Goal: Task Accomplishment & Management: Manage account settings

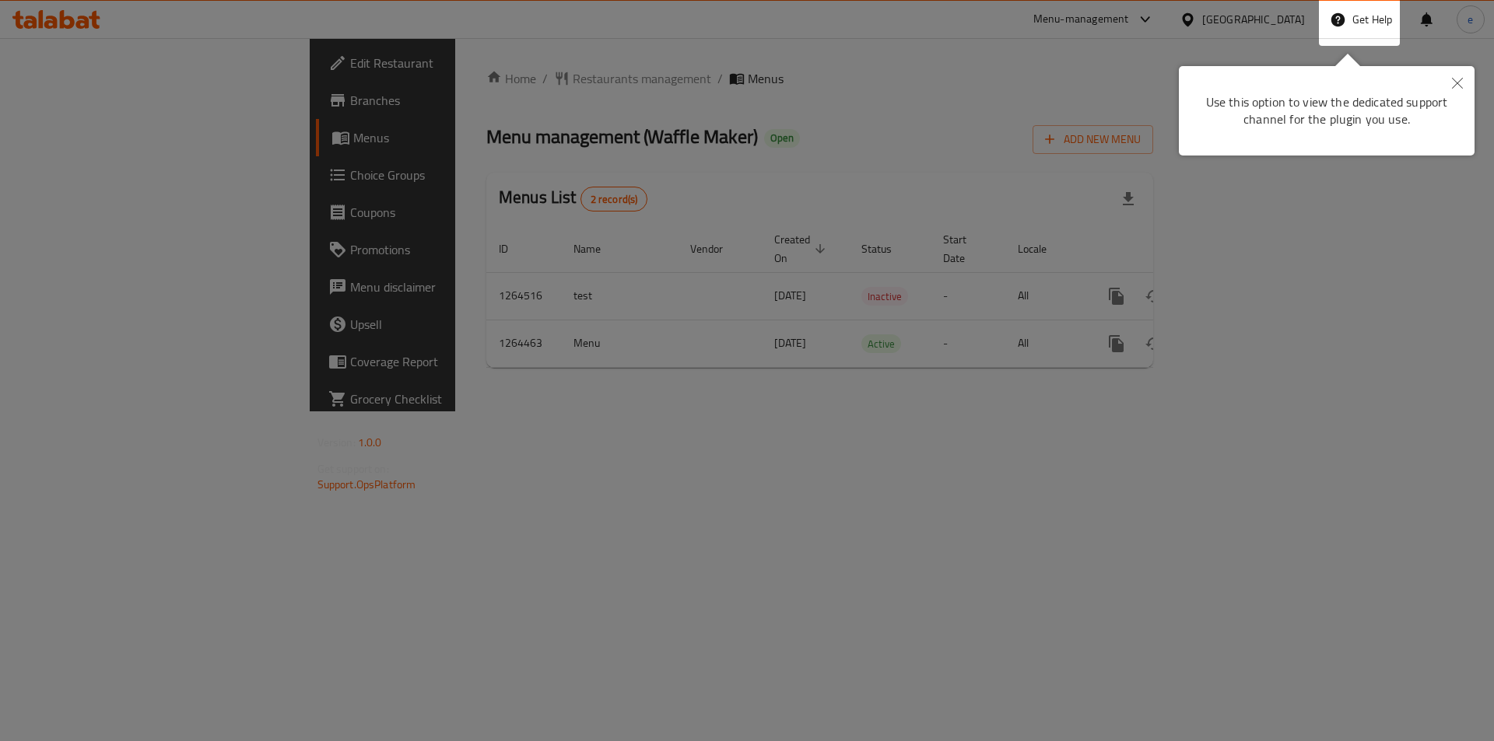
click at [389, 156] on div at bounding box center [747, 370] width 1494 height 741
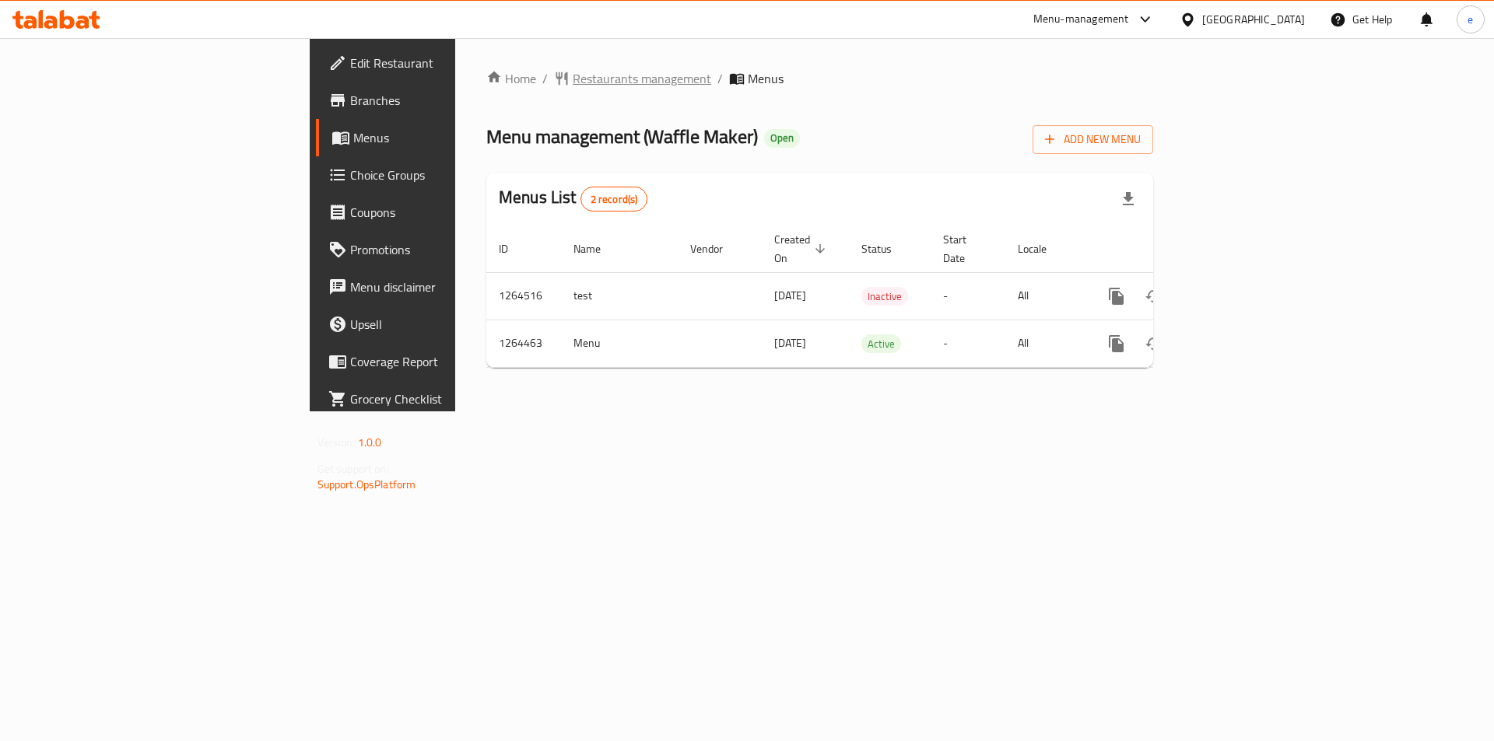
click at [573, 81] on span "Restaurants management" at bounding box center [642, 78] width 138 height 19
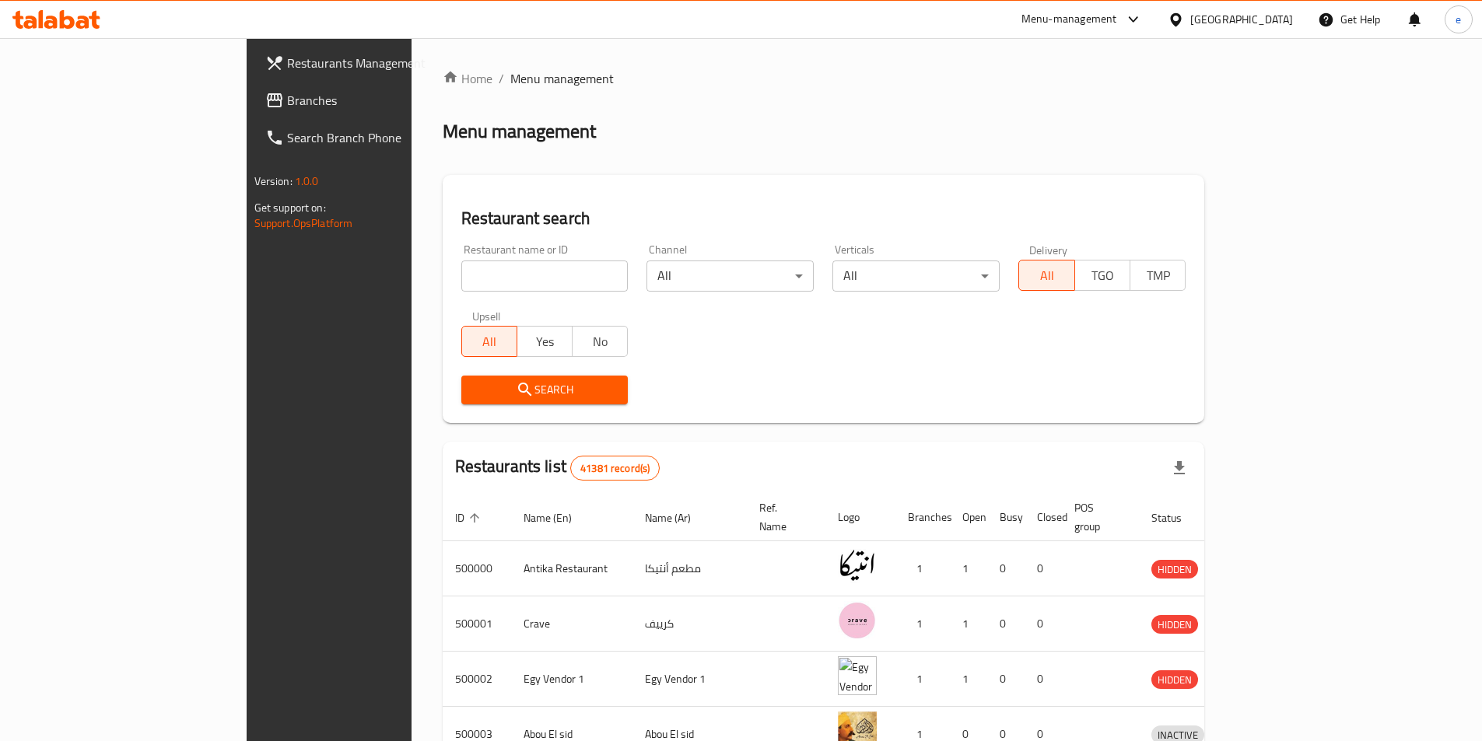
click at [247, 95] on div "Restaurants Management Branches Search Branch Phone Version: 1.0.0 Get support …" at bounding box center [742, 608] width 990 height 1140
click at [253, 104] on link "Branches" at bounding box center [373, 100] width 241 height 37
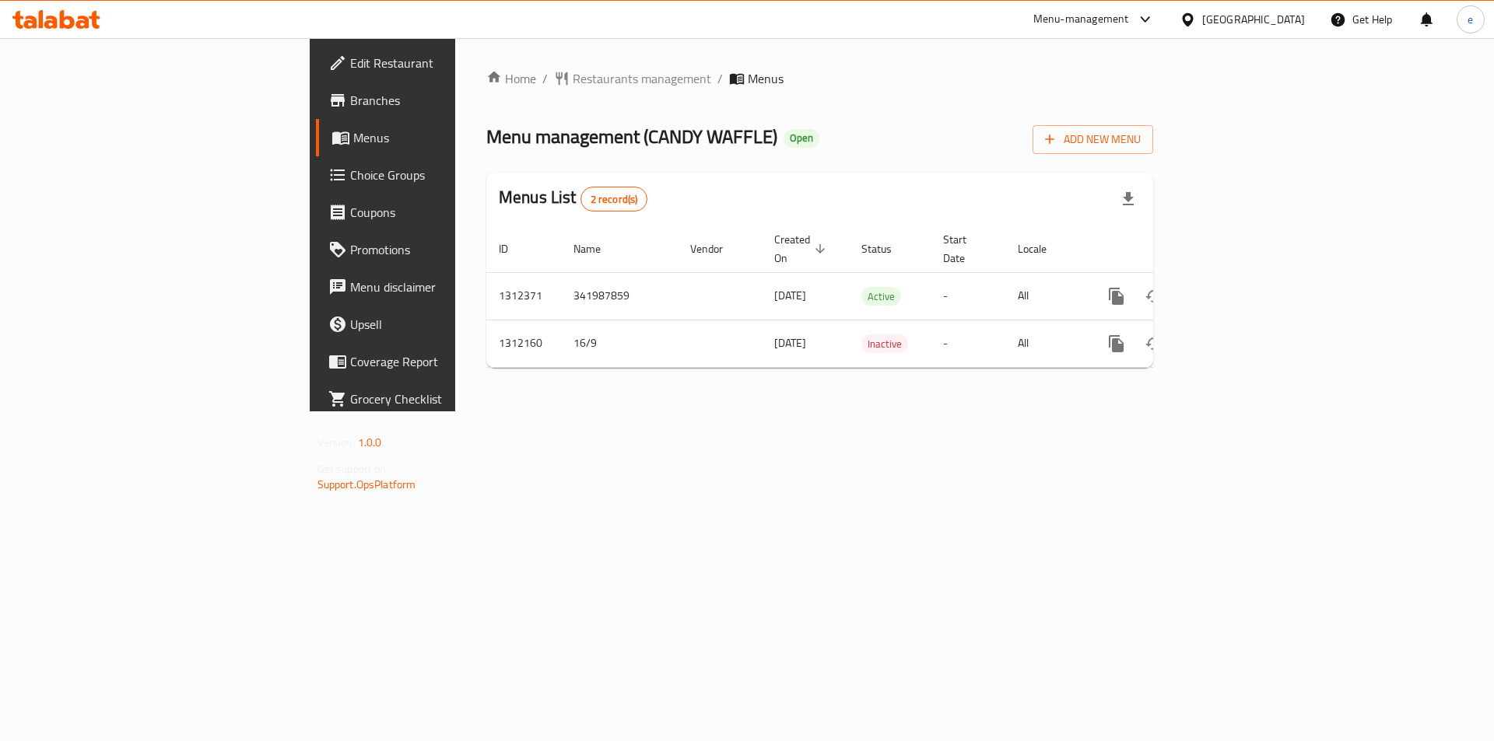
click at [350, 172] on span "Choice Groups" at bounding box center [448, 175] width 197 height 19
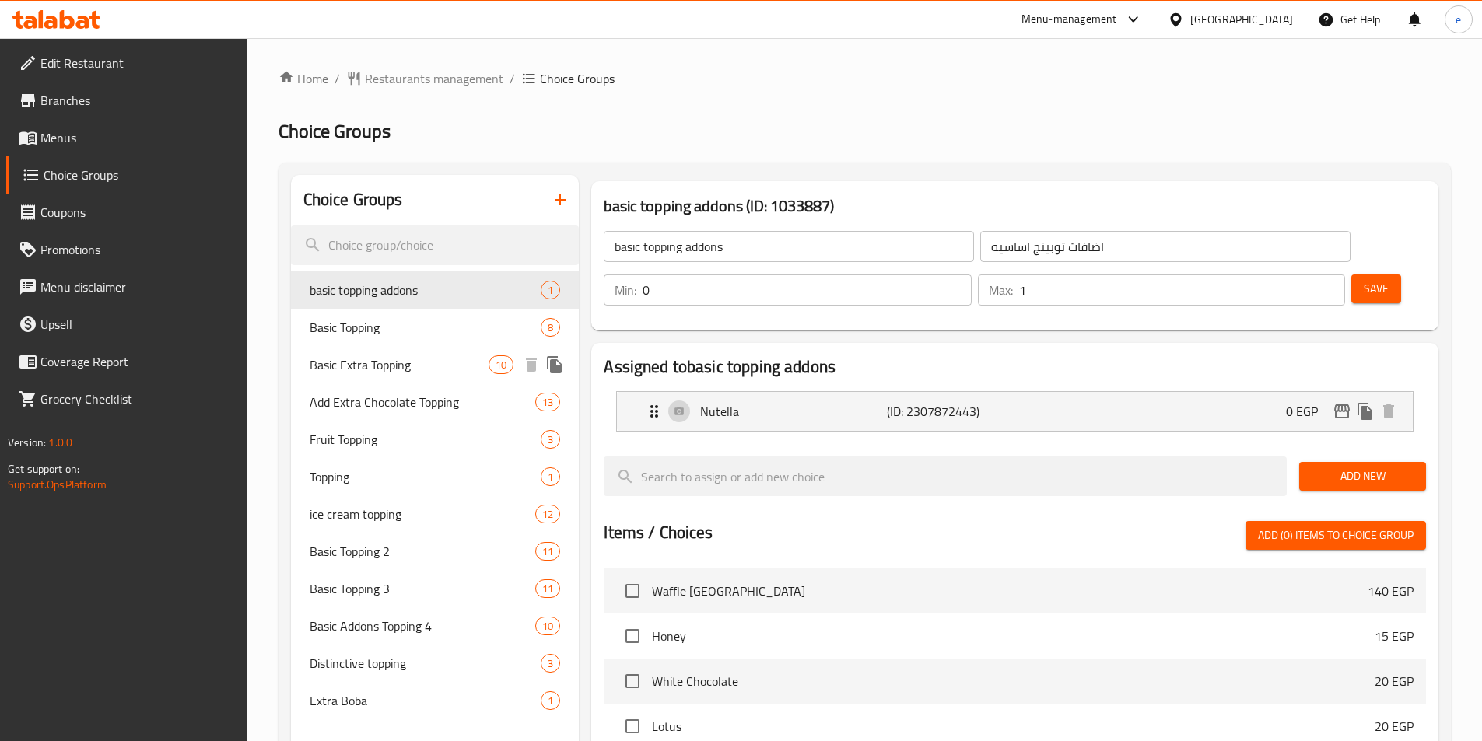
click at [399, 367] on span "Basic Extra Topping" at bounding box center [400, 365] width 180 height 19
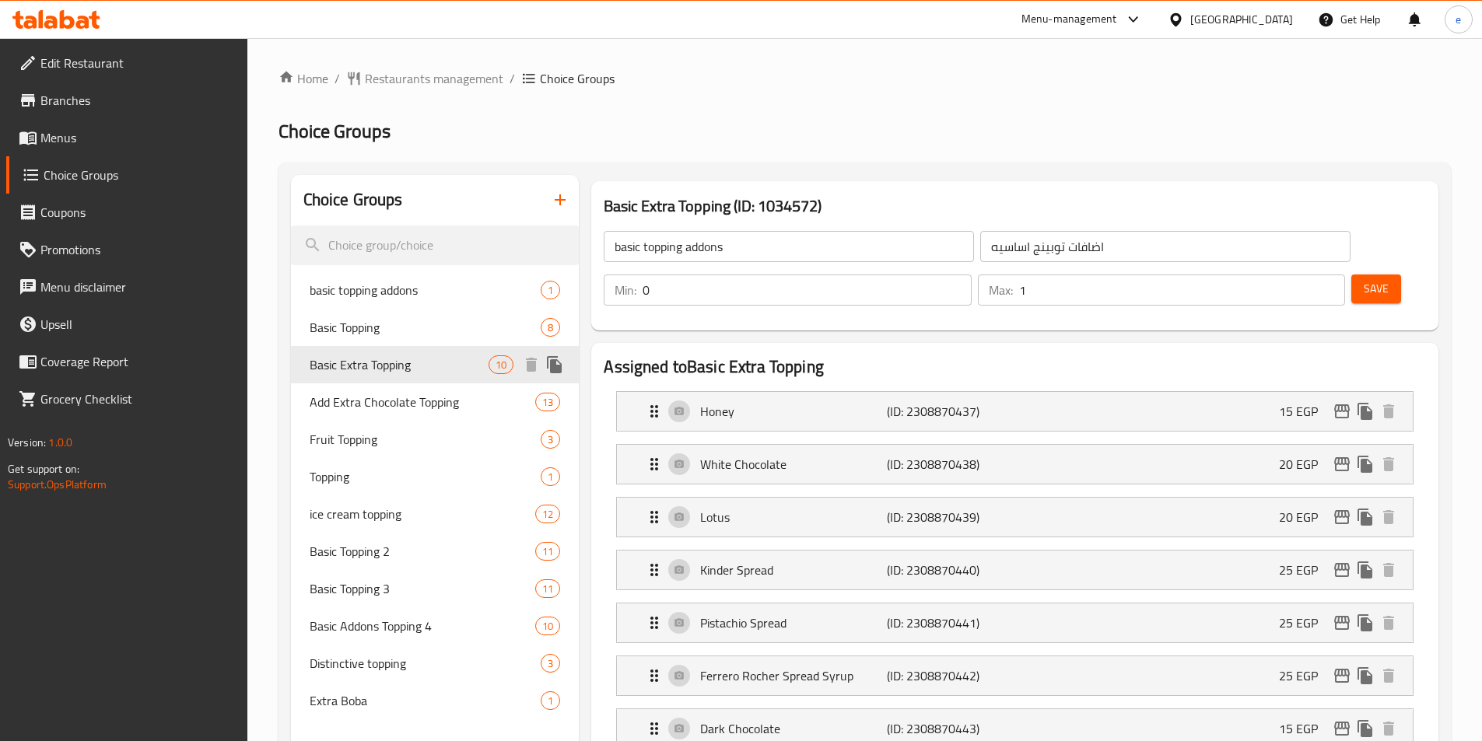
type input "Basic Extra Topping"
type input "اكسترا توبينج أساسي"
click at [401, 400] on span "Add Extra Chocolate Topping" at bounding box center [400, 402] width 180 height 19
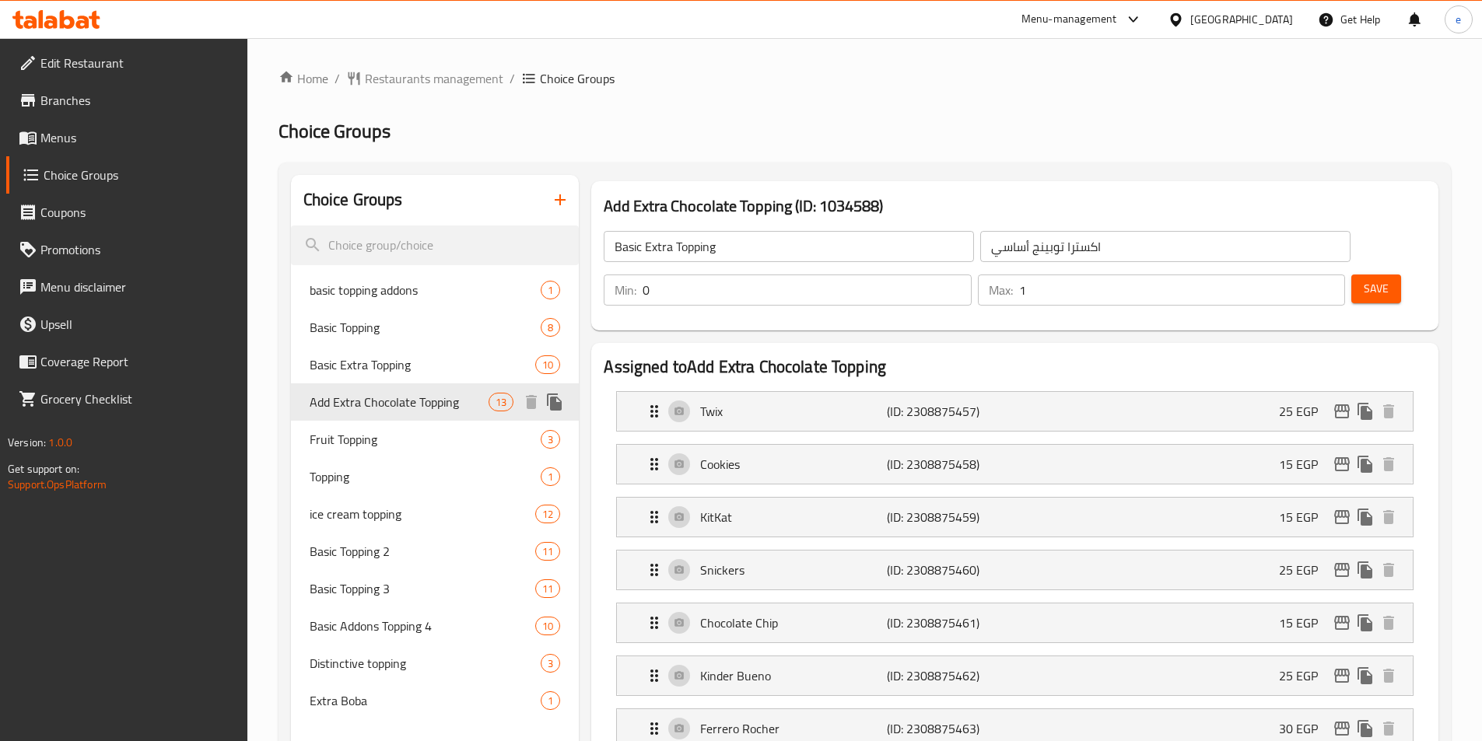
type input "Add Extra Chocolate Topping"
type input "أضافة إكسترا تشوكلات توبينج"
type input "13"
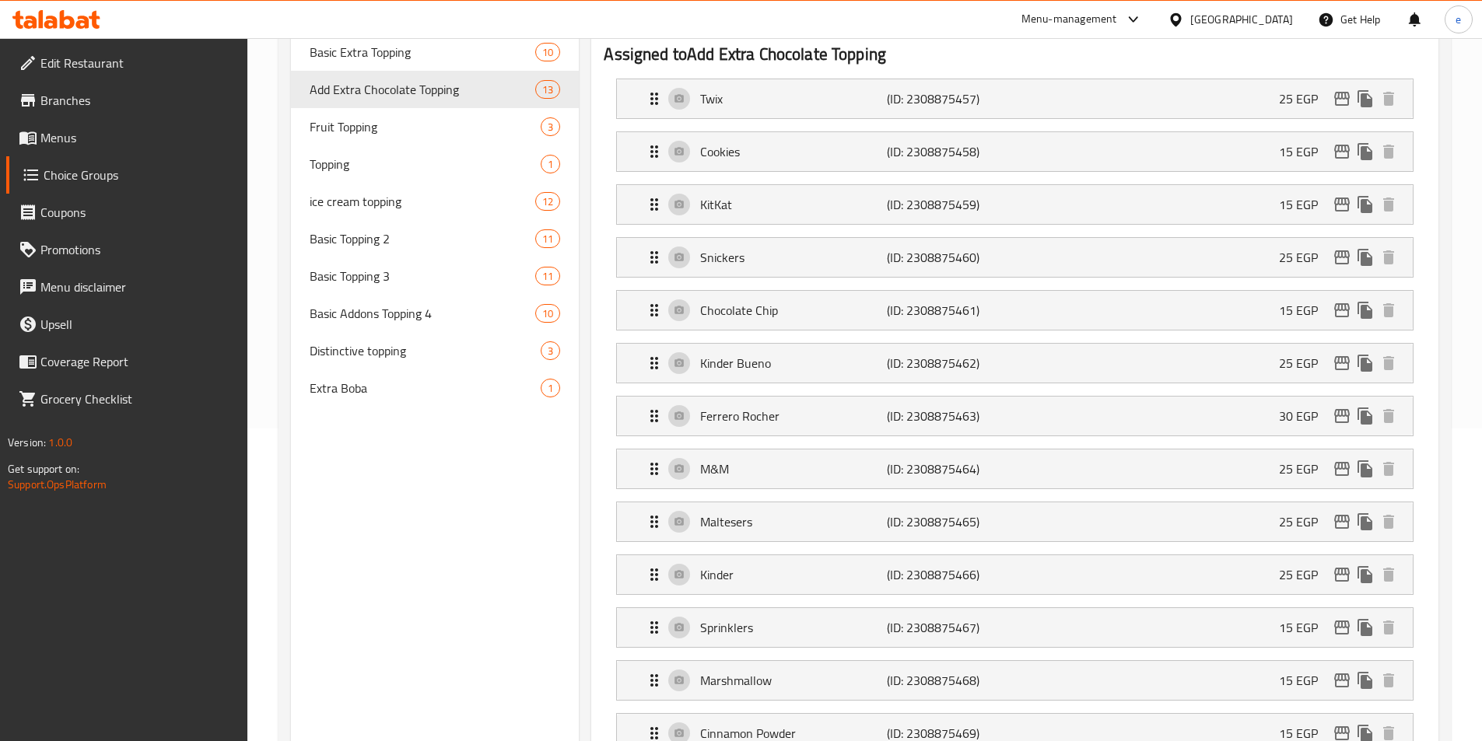
scroll to position [173, 0]
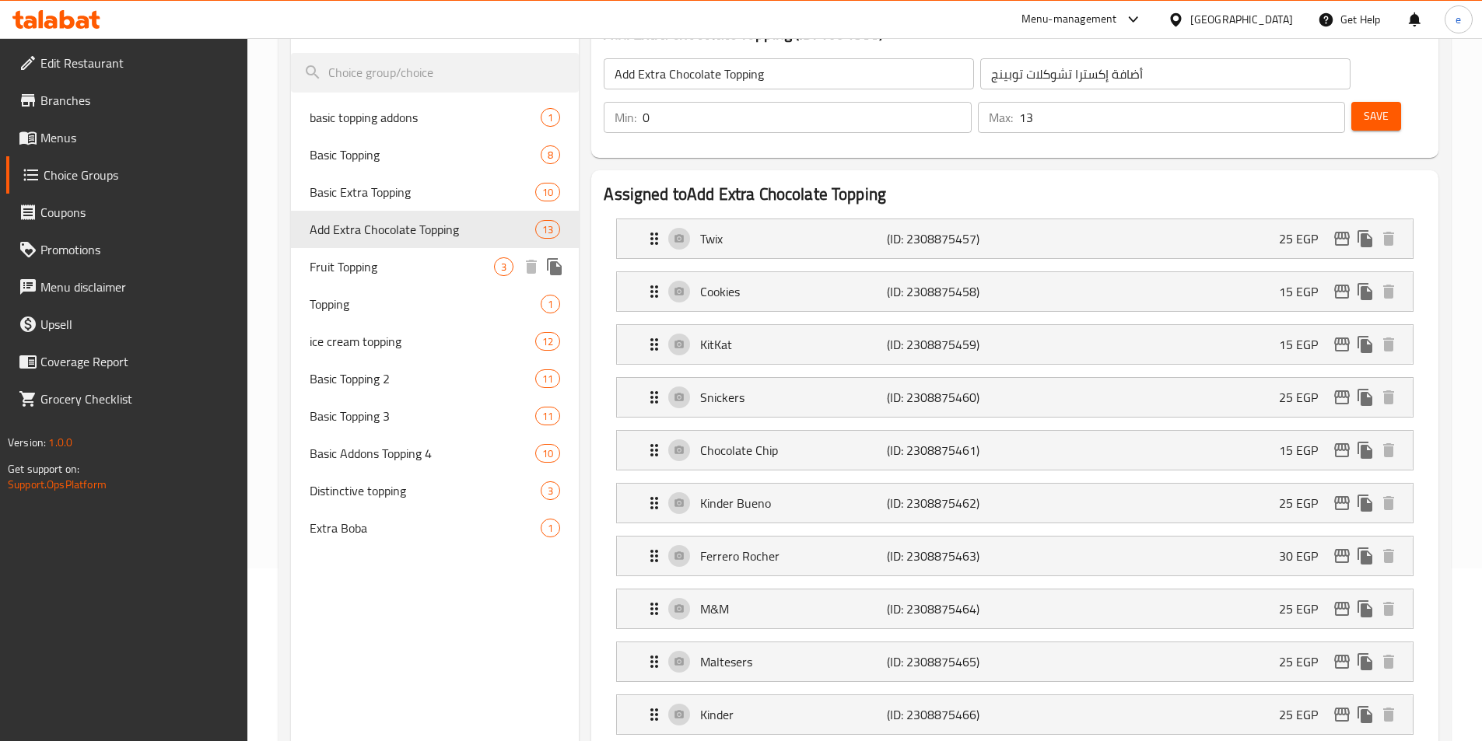
click at [381, 265] on span "Fruit Topping" at bounding box center [402, 267] width 185 height 19
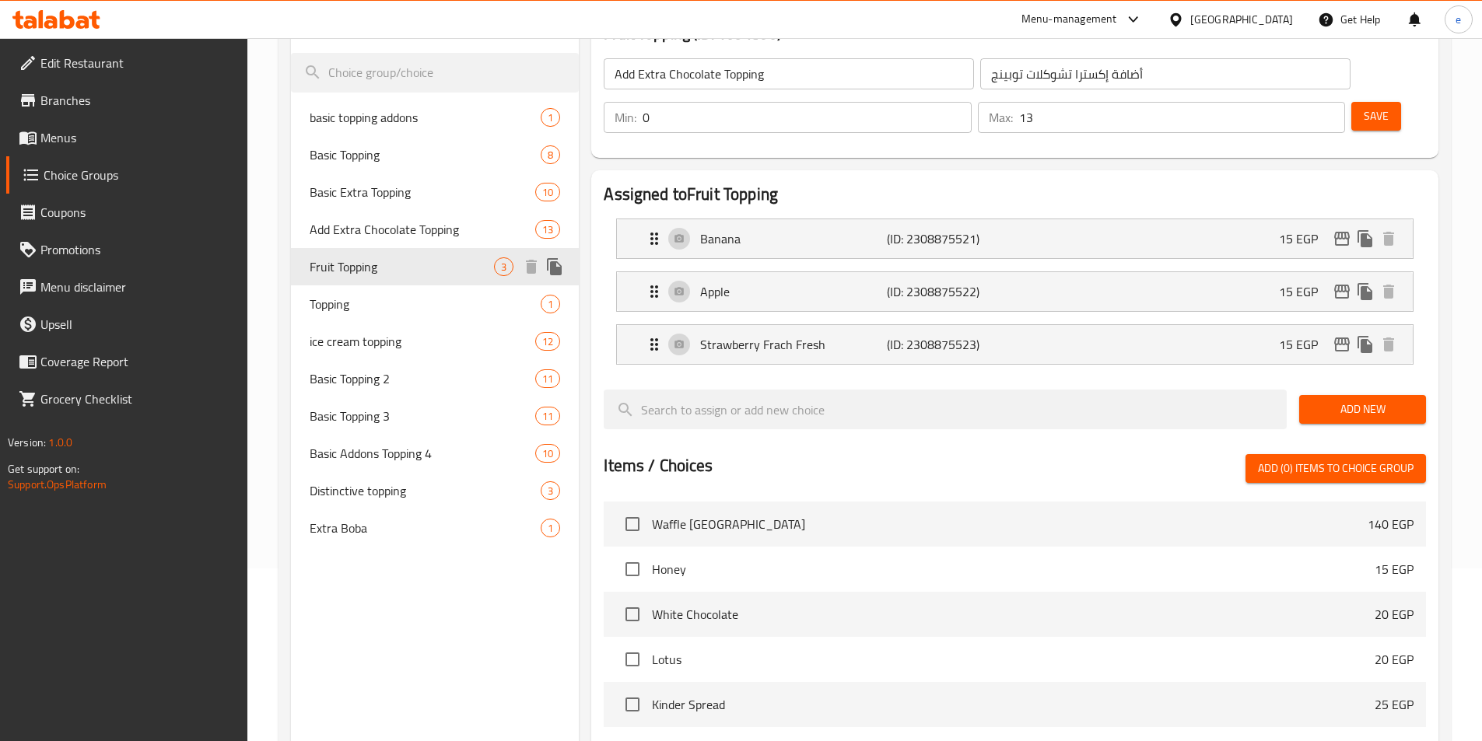
type input "Fruit Topping"
type input "أضاف فاكهه"
type input "3"
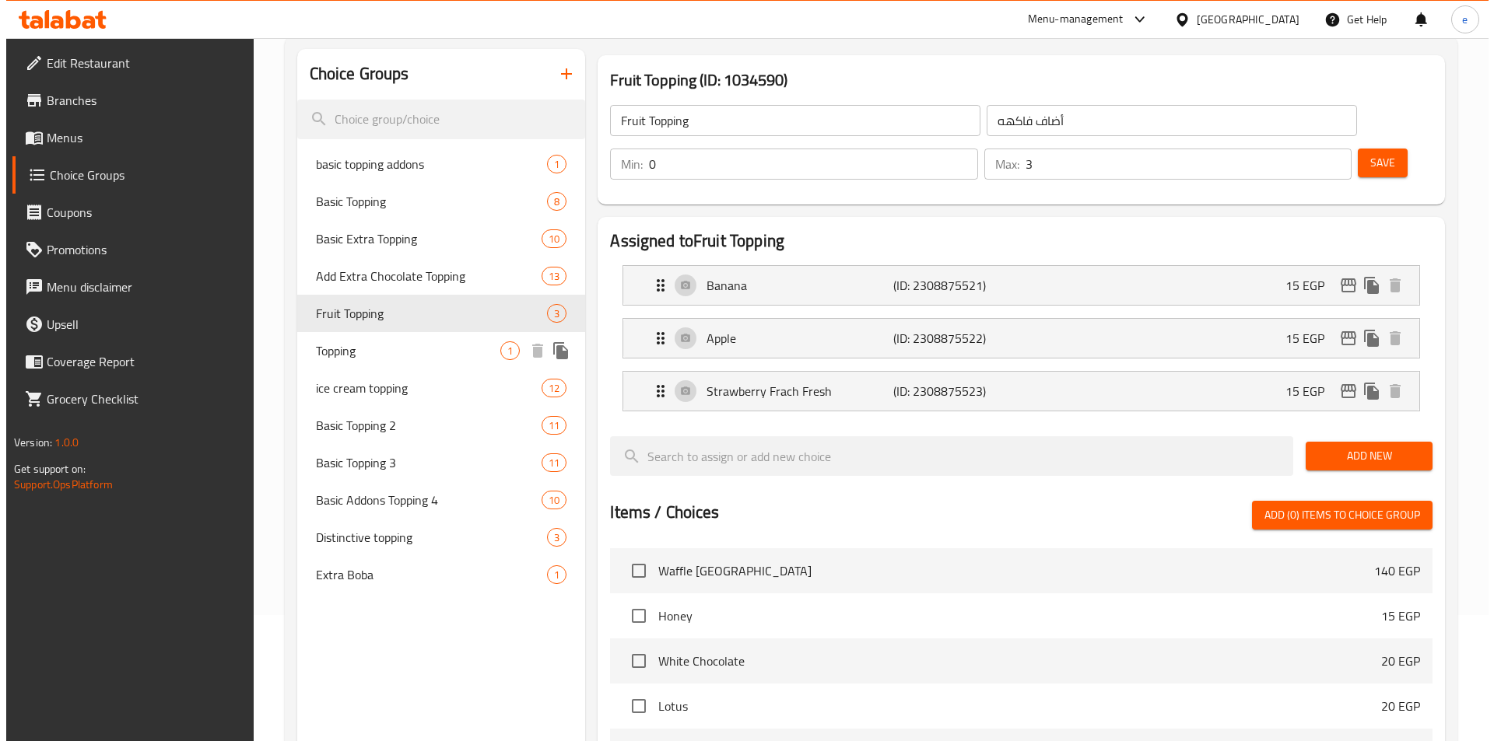
scroll to position [0, 0]
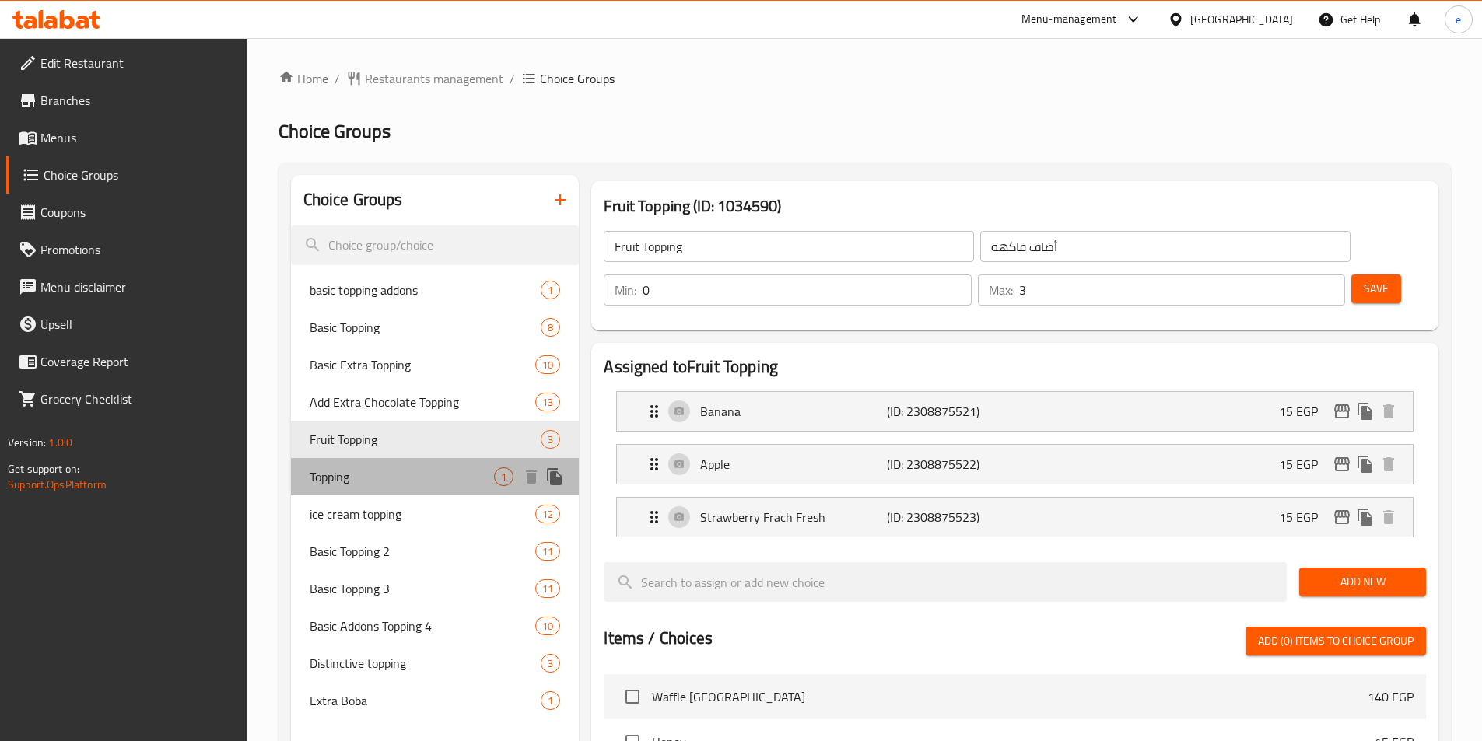
click at [359, 478] on span "Topping" at bounding box center [402, 477] width 185 height 19
type input "Topping"
type input "توبينج"
type input "1"
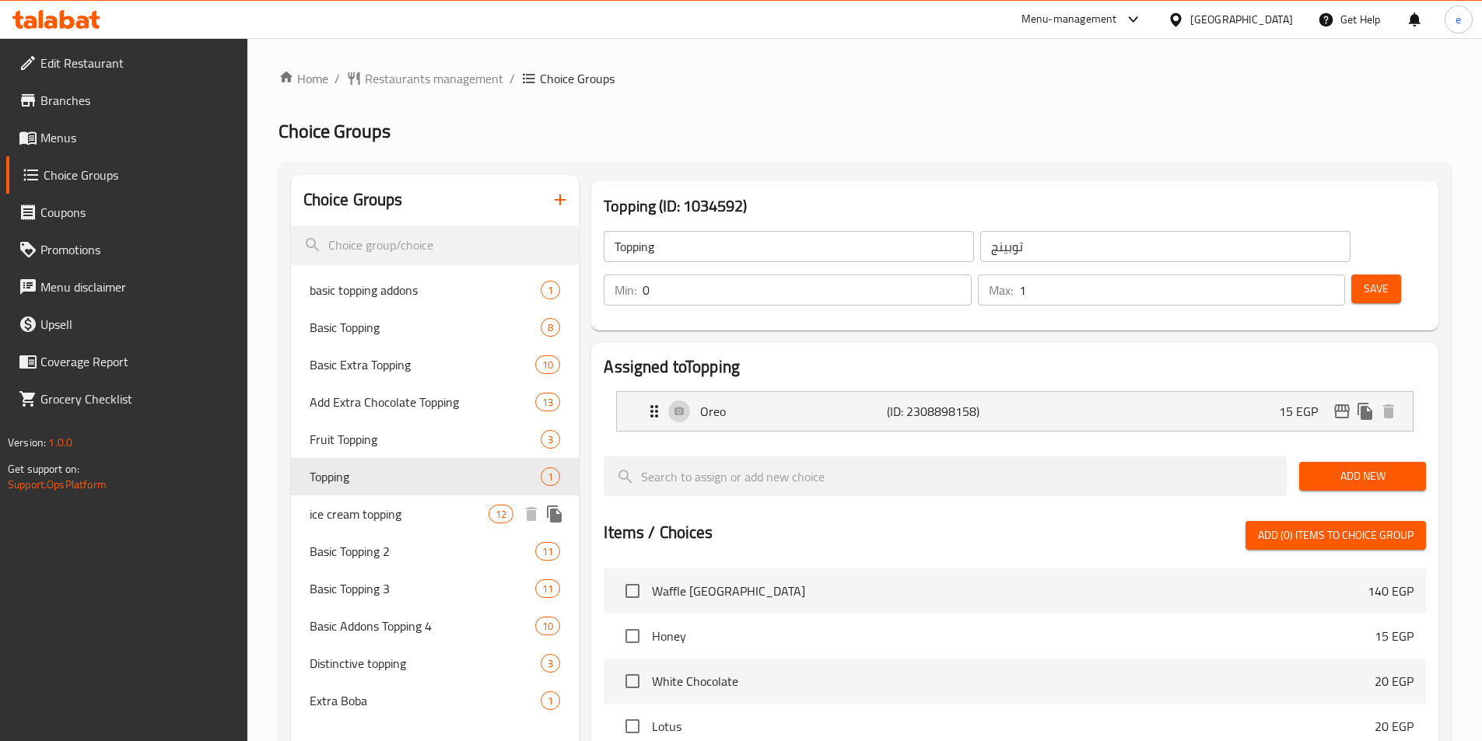
click at [369, 507] on span "ice cream topping" at bounding box center [400, 514] width 180 height 19
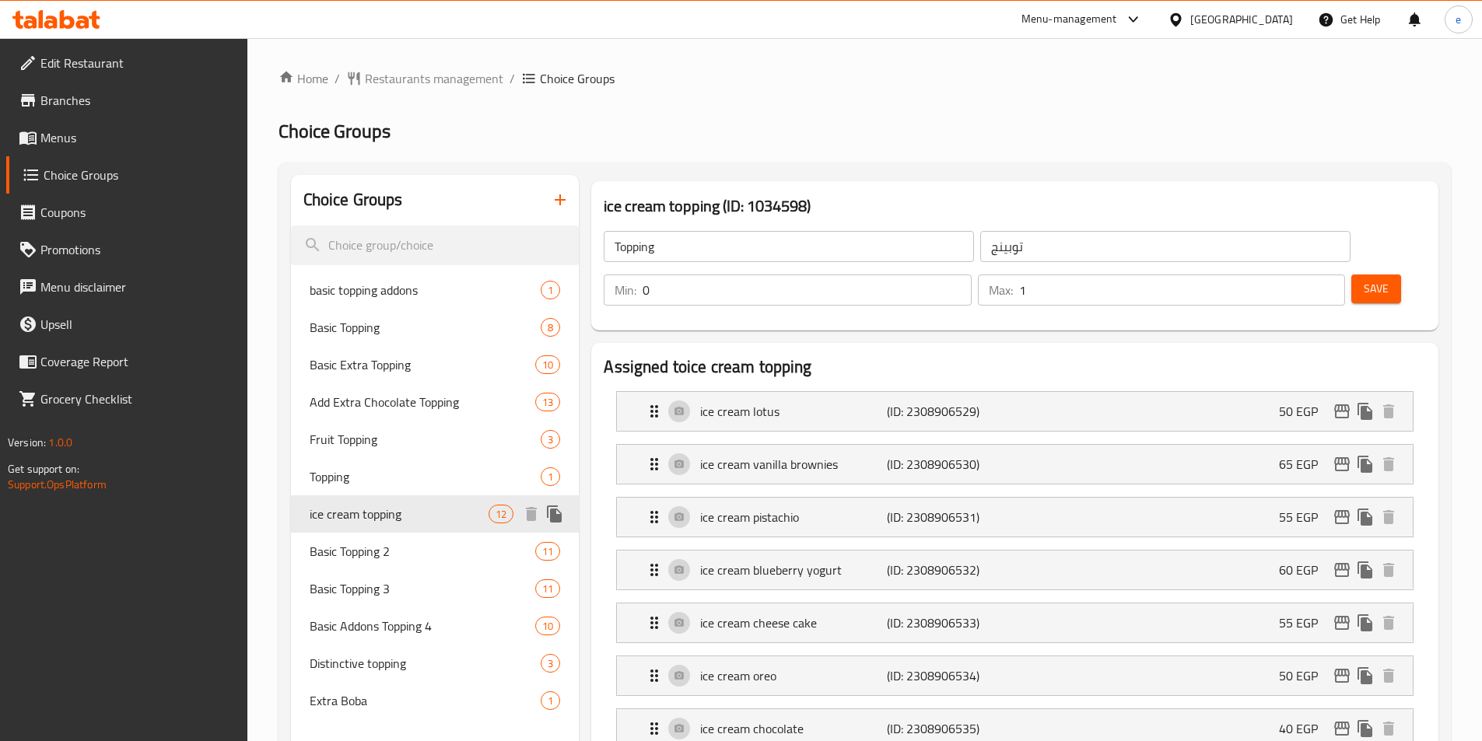
type input "ice cream topping"
type input "أضاف [PERSON_NAME]"
type input "10"
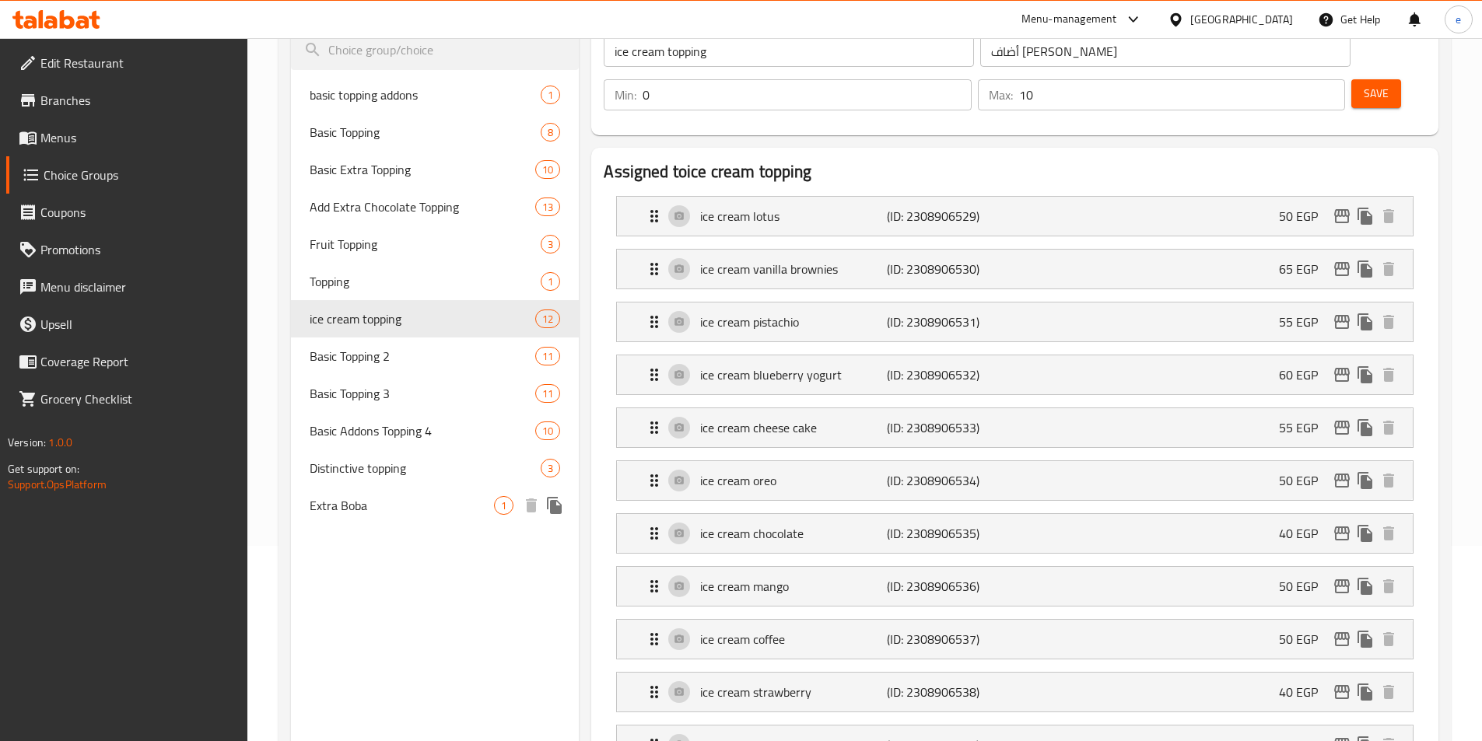
scroll to position [120, 0]
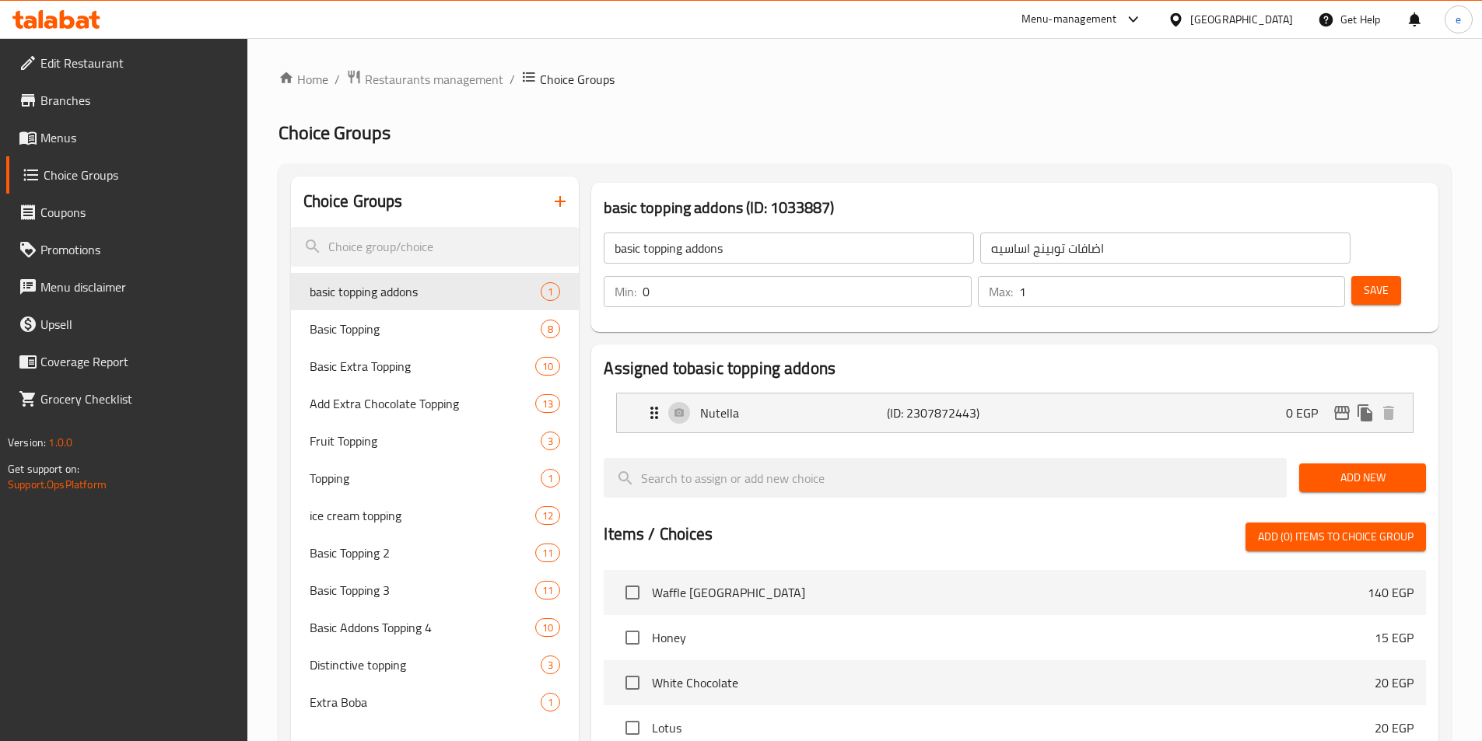
click at [349, 373] on span "Basic Extra Topping" at bounding box center [423, 366] width 226 height 19
type input "Basic Extra Topping"
type input "اكسترا توبينج أساسي"
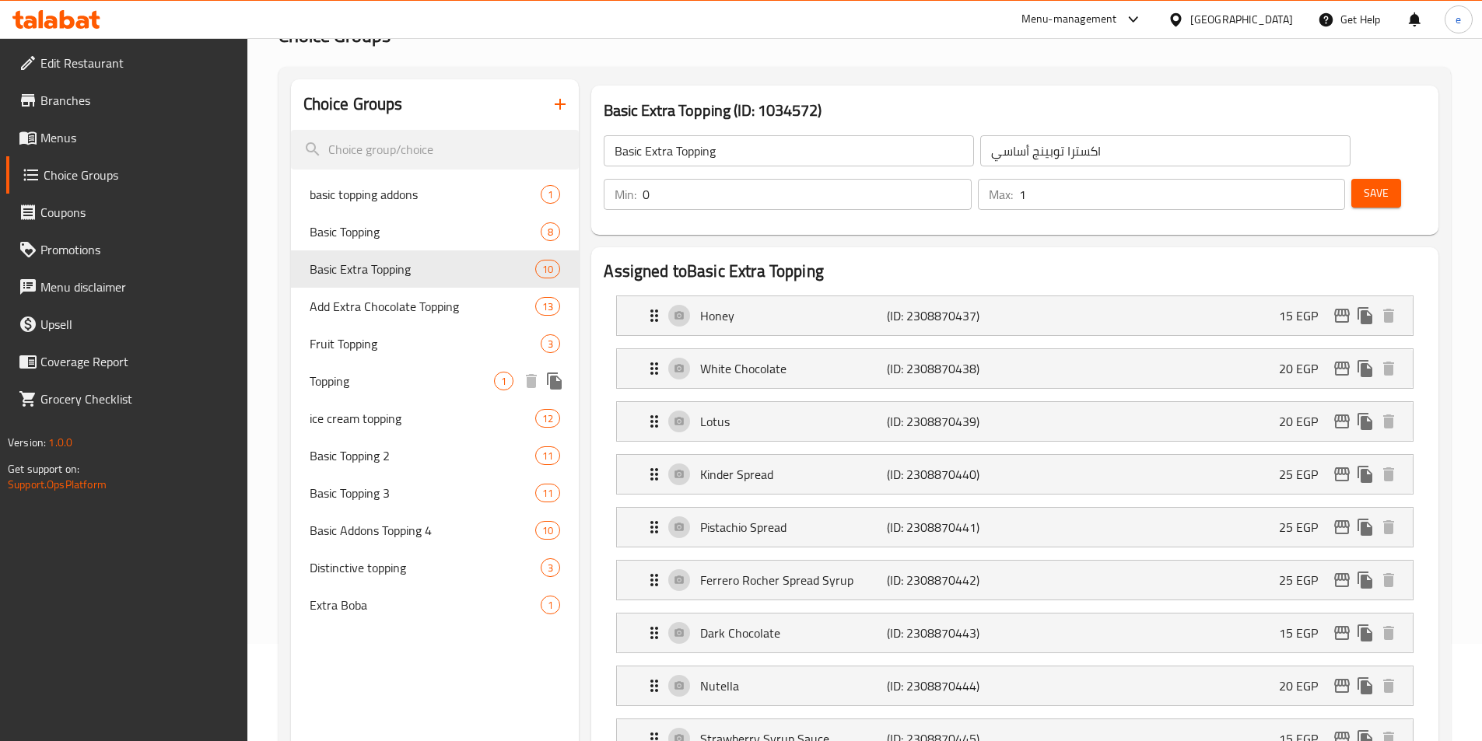
scroll to position [16, 0]
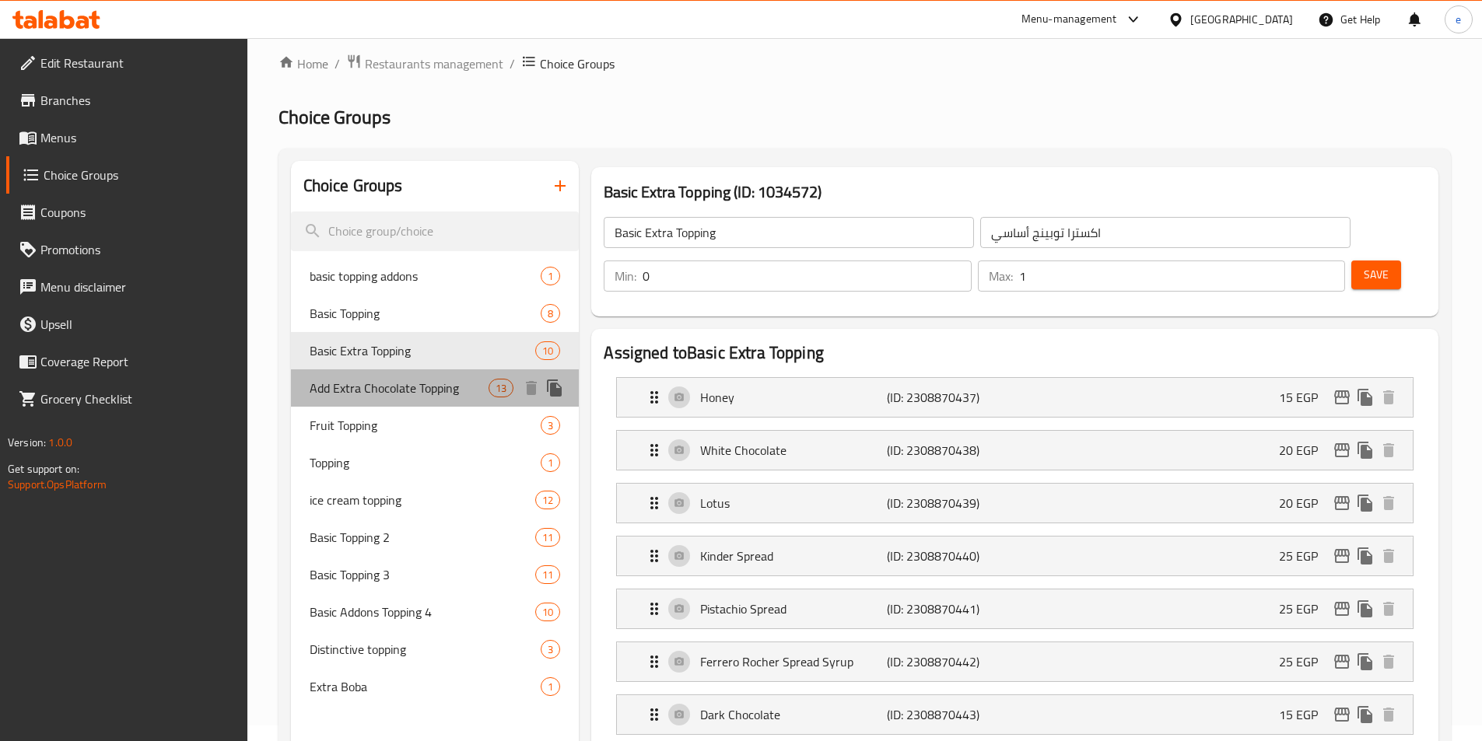
click at [393, 398] on span "Add Extra Chocolate Topping" at bounding box center [400, 388] width 180 height 19
type input "Add Extra Chocolate Topping"
type input "أضافة إكسترا تشوكلات توبينج"
type input "13"
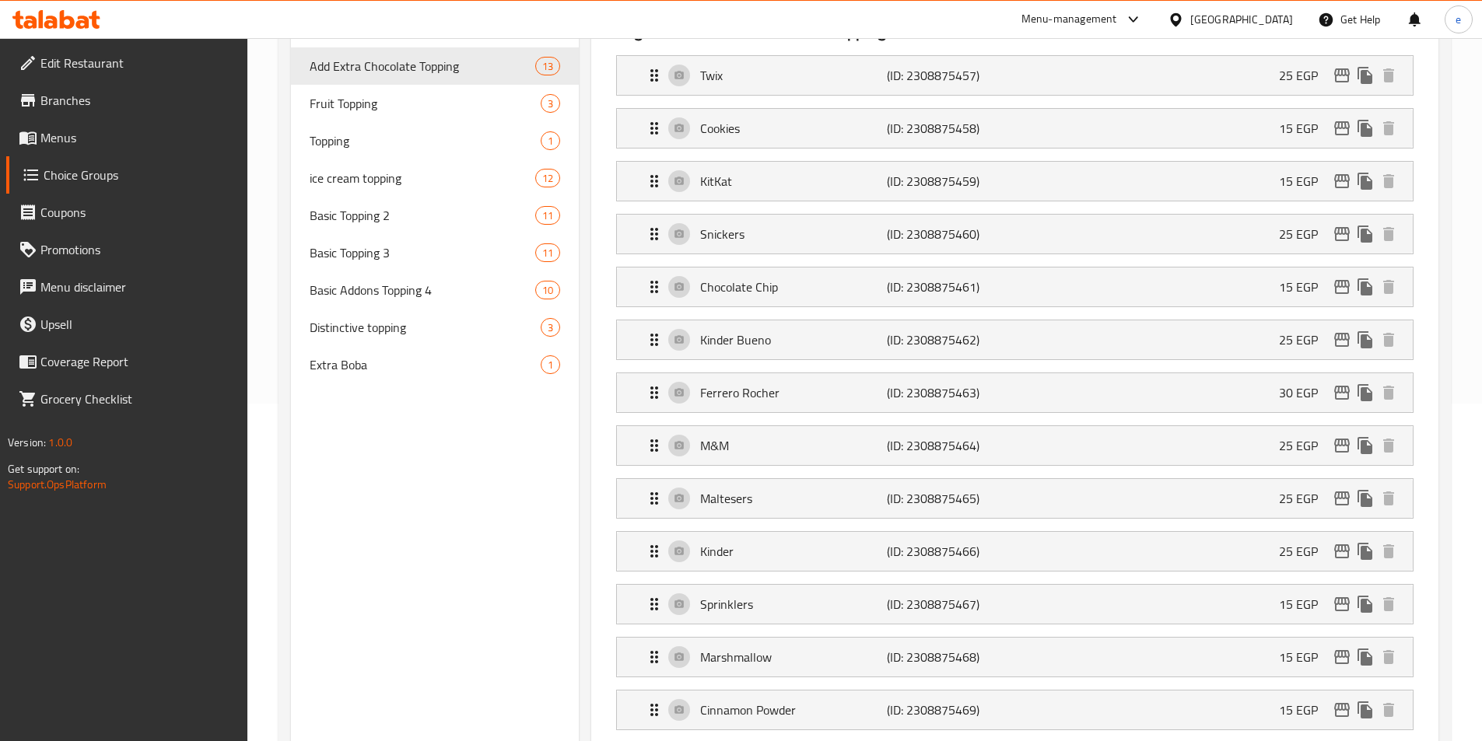
scroll to position [174, 0]
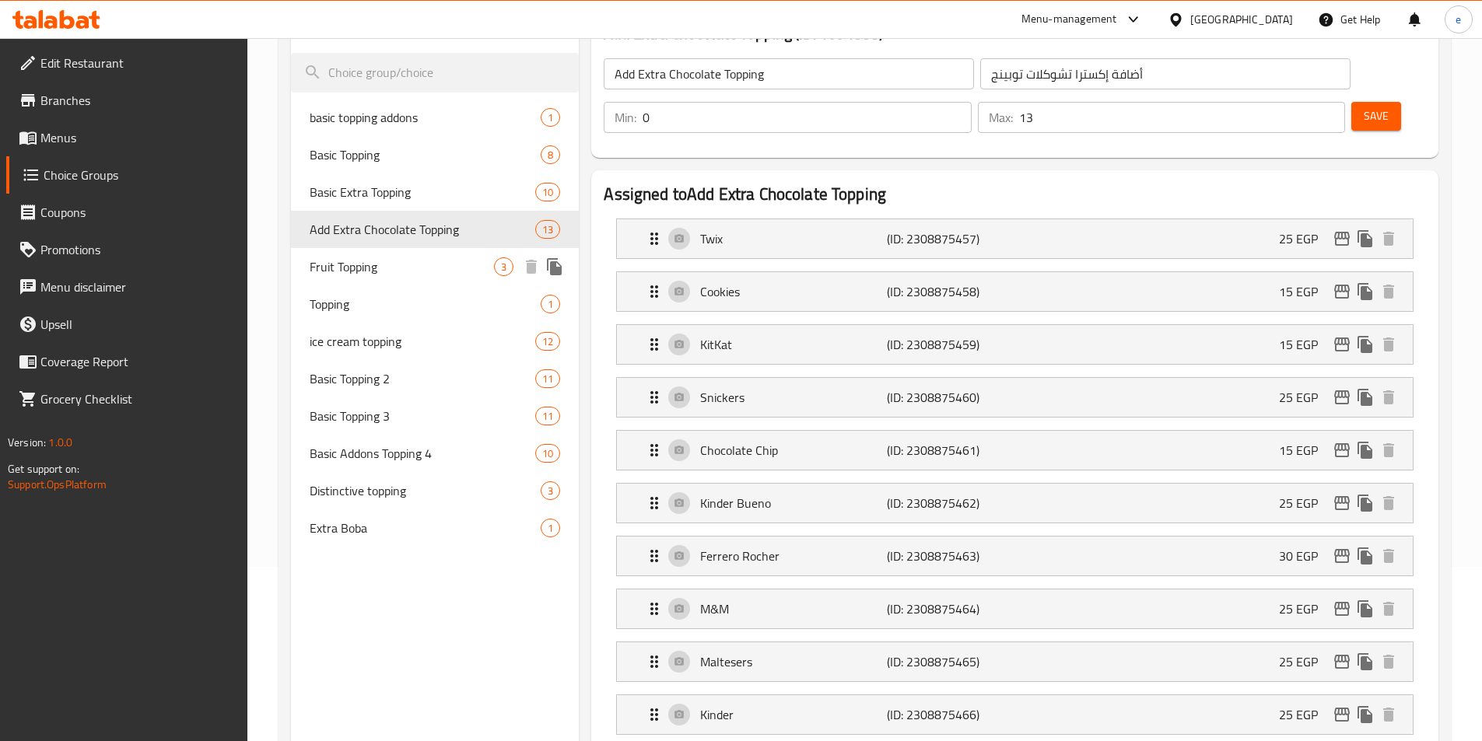
click at [387, 282] on div "Fruit Topping 3" at bounding box center [435, 266] width 289 height 37
type input "Fruit Topping"
type input "أضاف فاكهه"
type input "3"
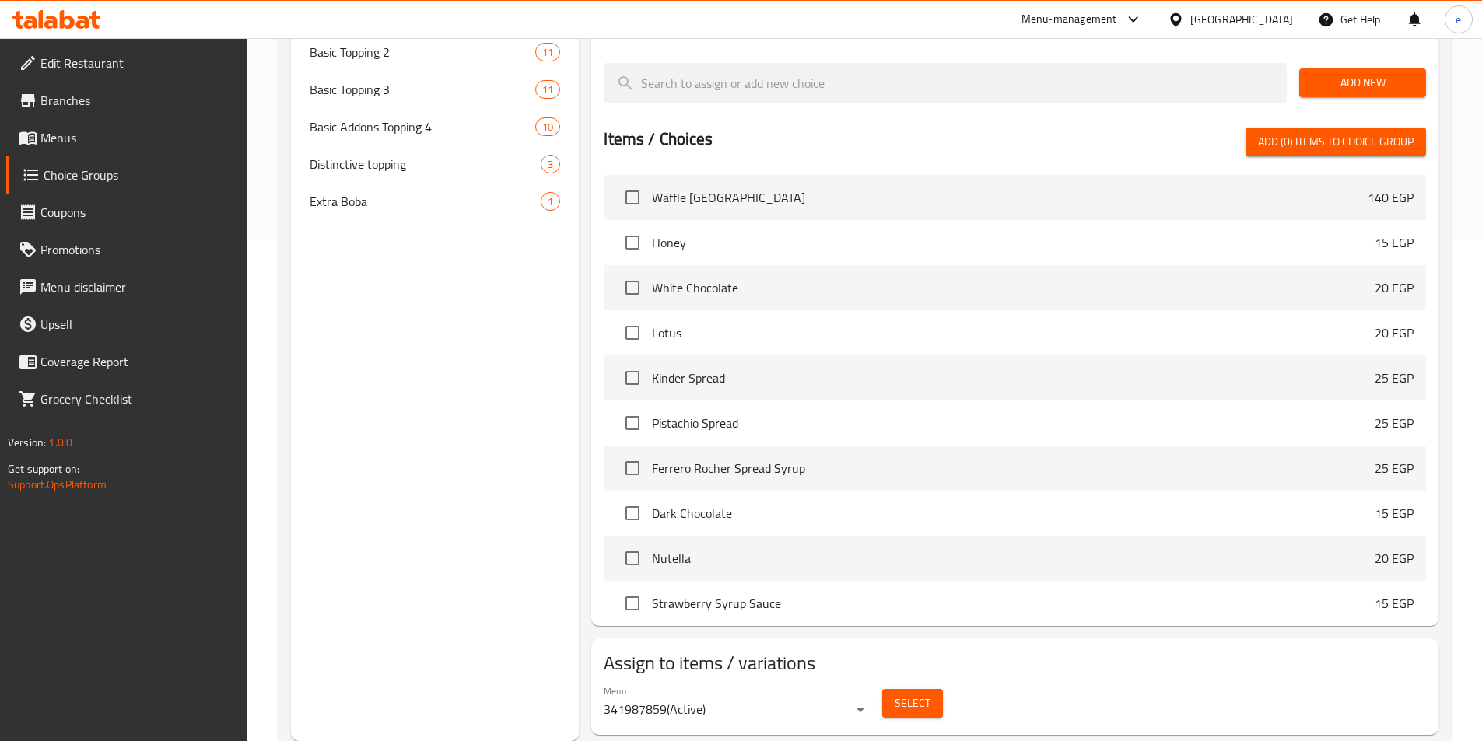
scroll to position [34, 0]
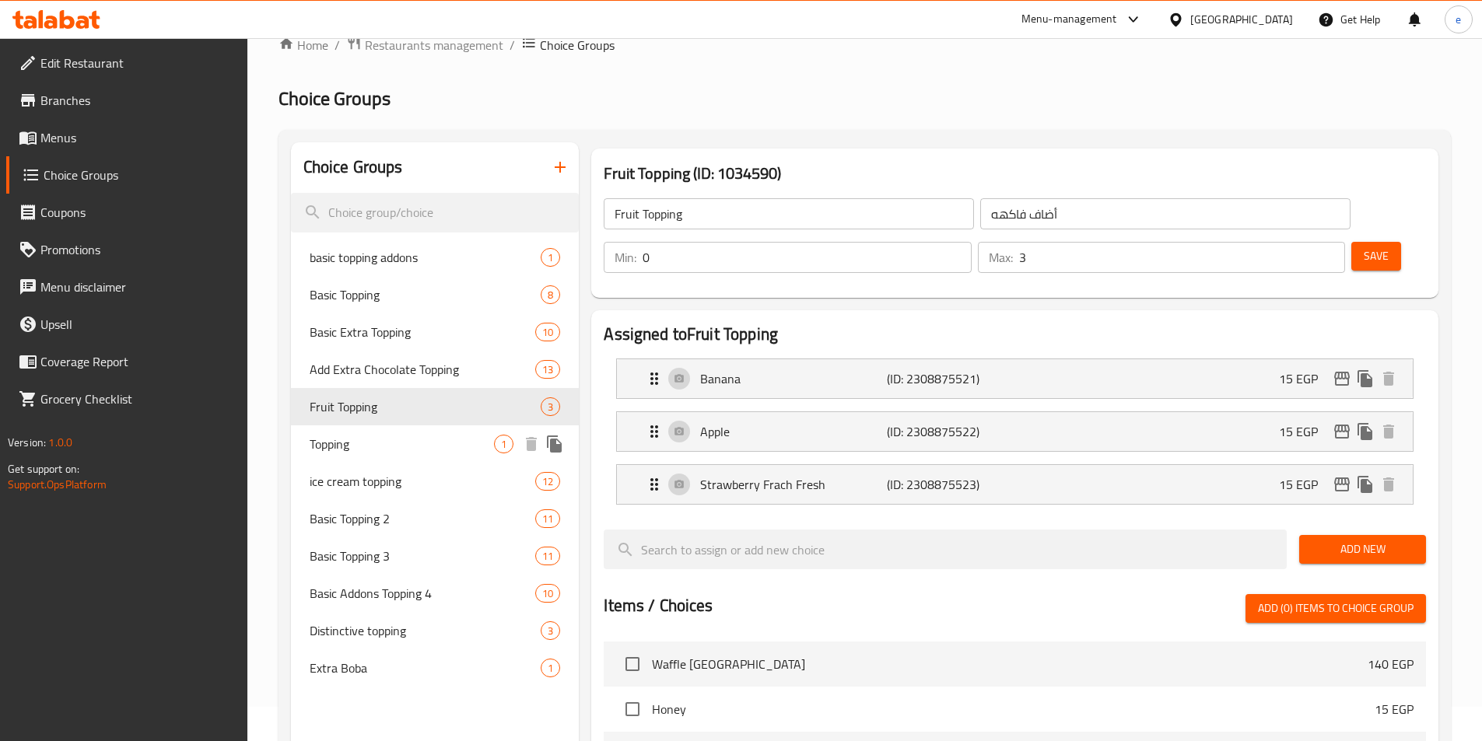
click at [369, 455] on div "Topping 1" at bounding box center [435, 444] width 289 height 37
type input "Topping"
type input "توبينج"
type input "1"
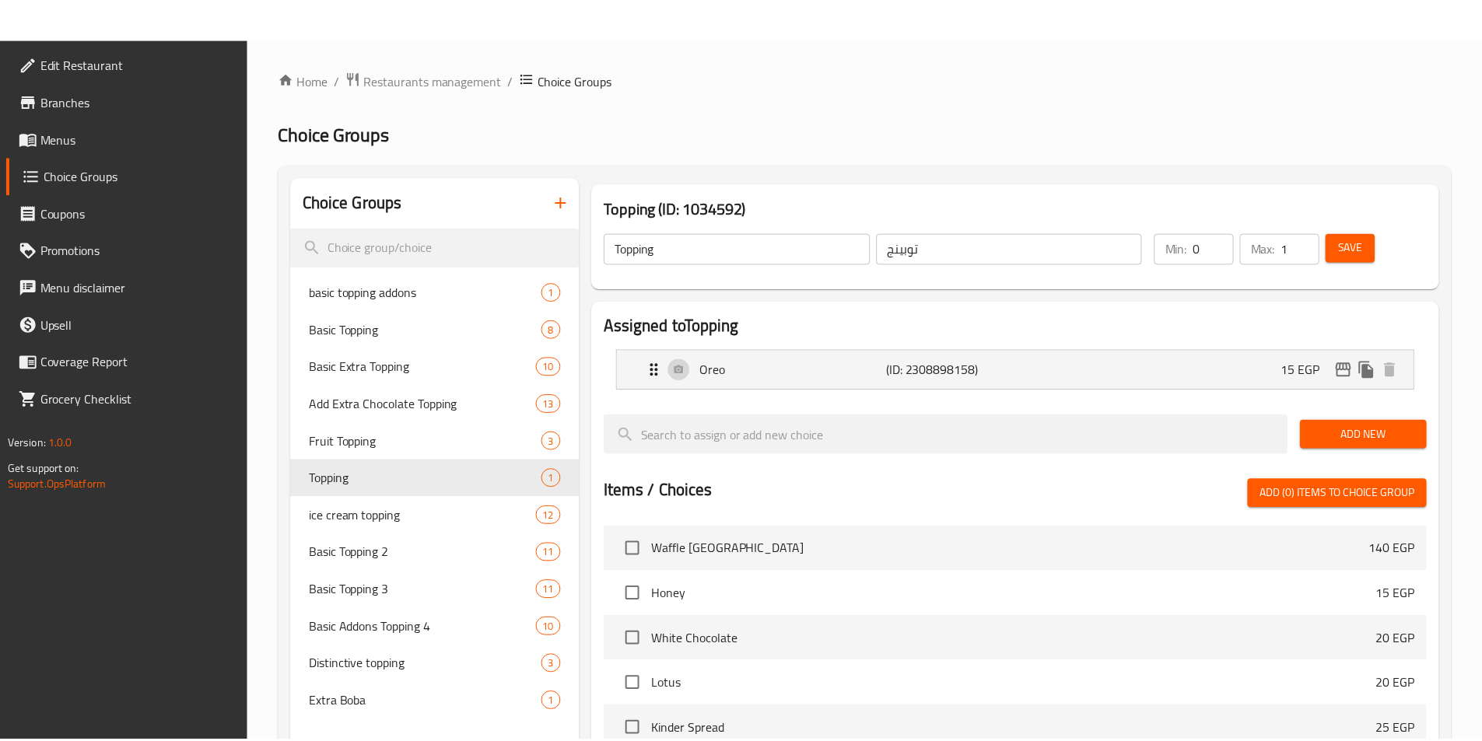
scroll to position [395, 0]
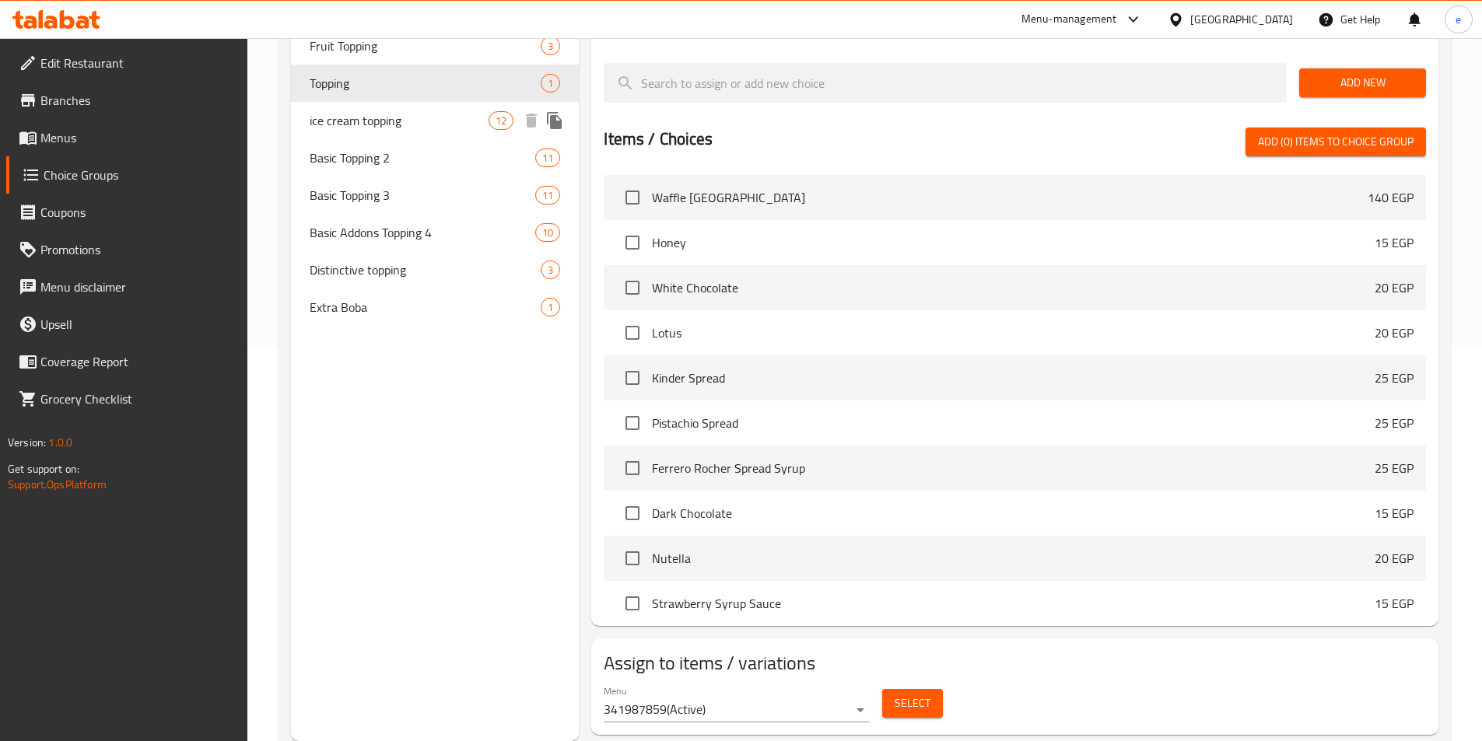
click at [380, 124] on span "ice cream topping" at bounding box center [400, 120] width 180 height 19
type input "ice cream topping"
type input "أضاف [PERSON_NAME]"
type input "10"
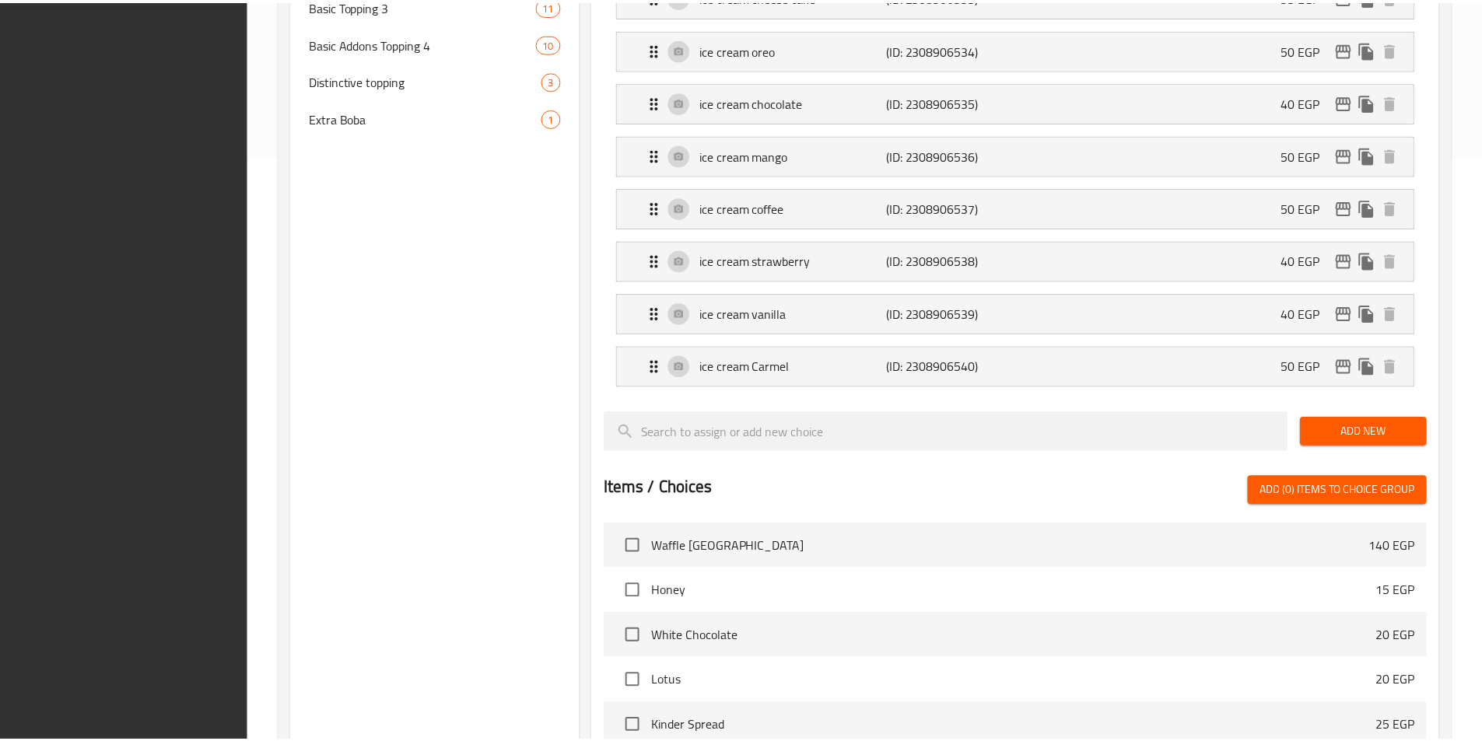
scroll to position [977, 0]
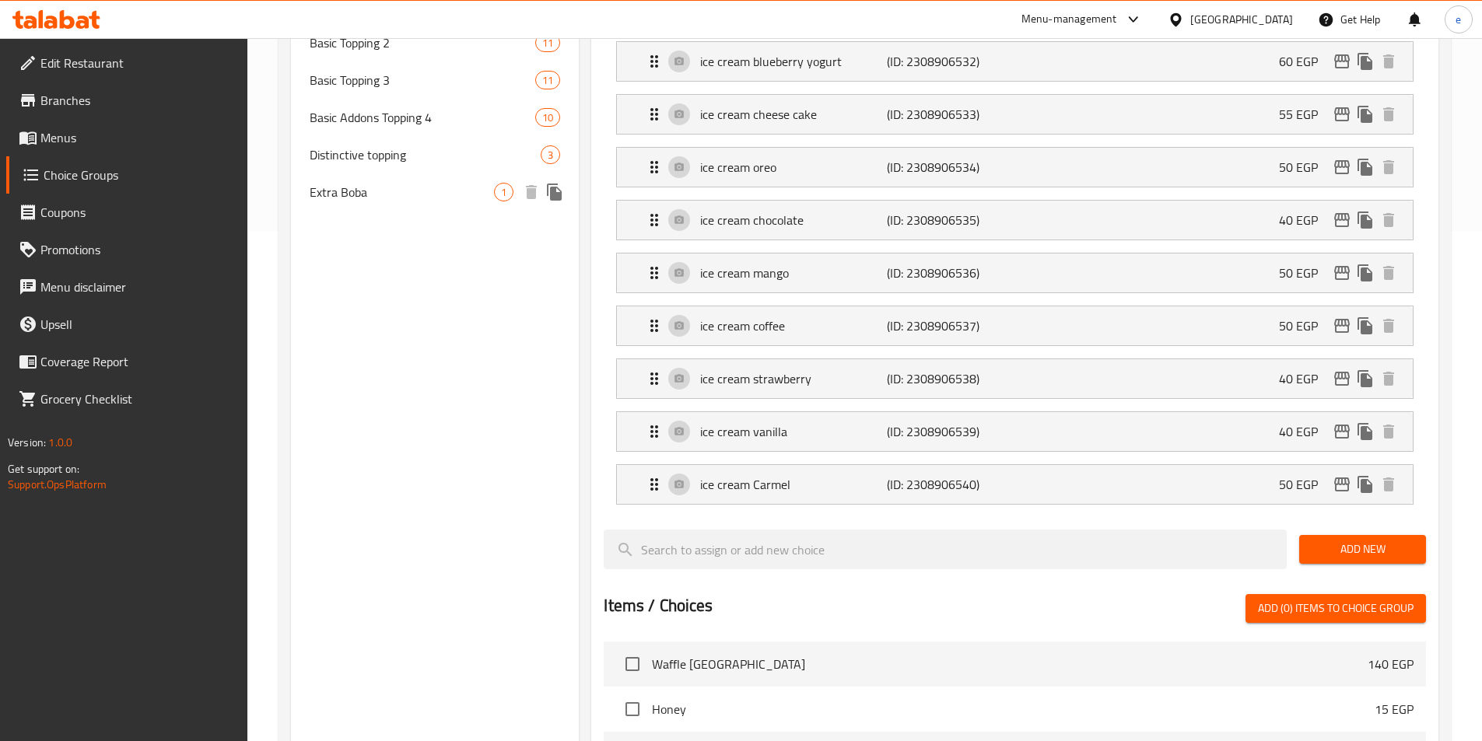
click at [429, 158] on span "Distinctive topping" at bounding box center [426, 154] width 232 height 19
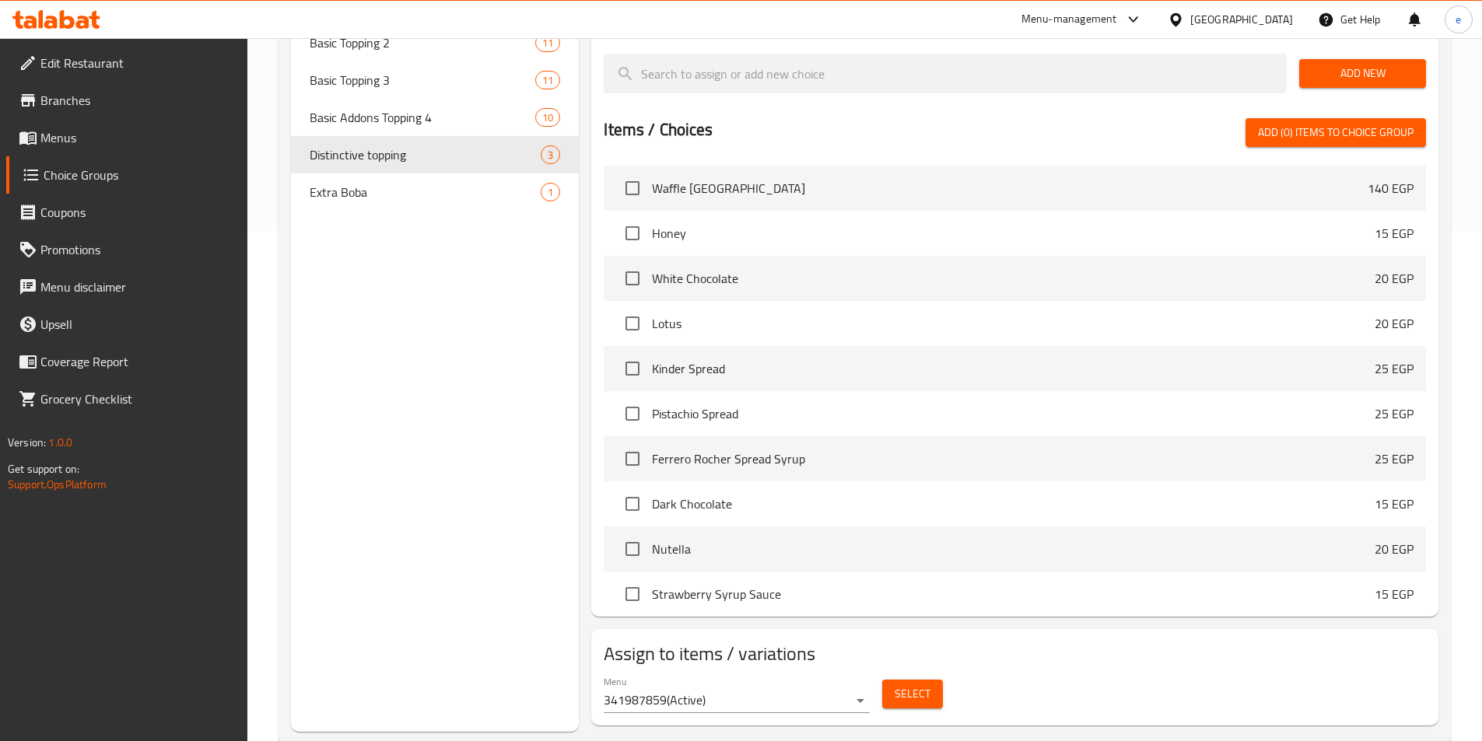
type input "Distinctive topping"
type input "اضافات متميزة"
type input "3"
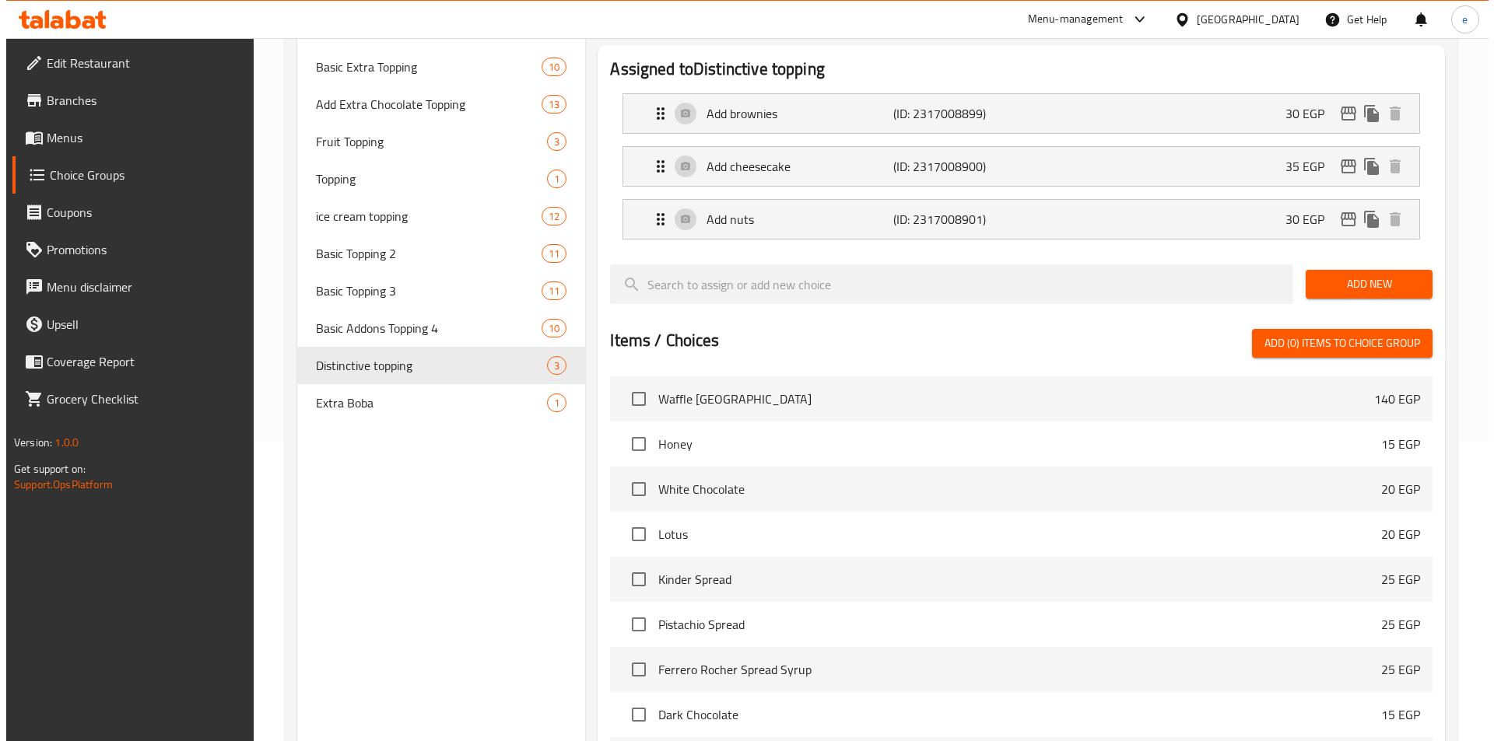
scroll to position [0, 0]
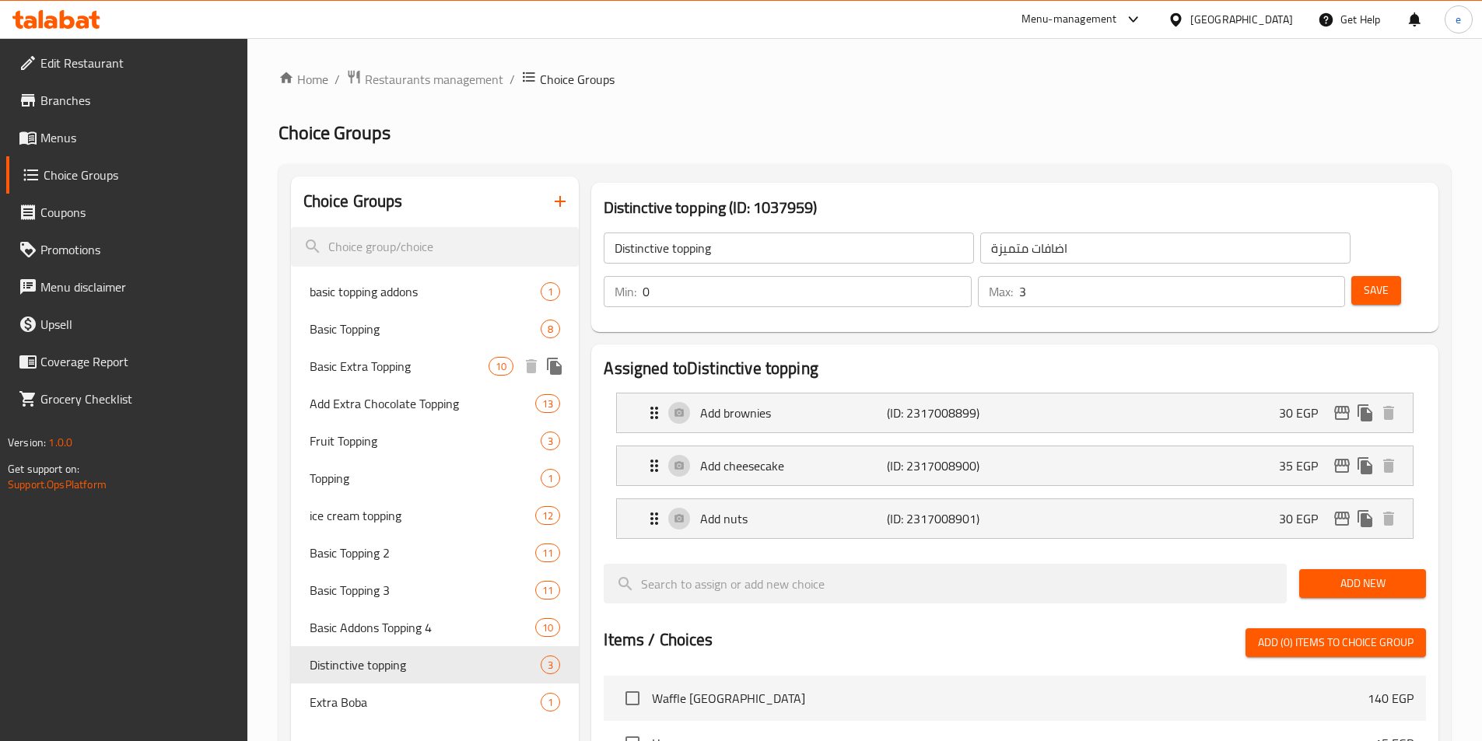
drag, startPoint x: 398, startPoint y: 370, endPoint x: 826, endPoint y: 288, distance: 435.8
click at [398, 370] on span "Basic Extra Topping" at bounding box center [400, 366] width 180 height 19
type input "Basic Extra Topping"
type input "اكسترا توبينج أساسي"
type input "1"
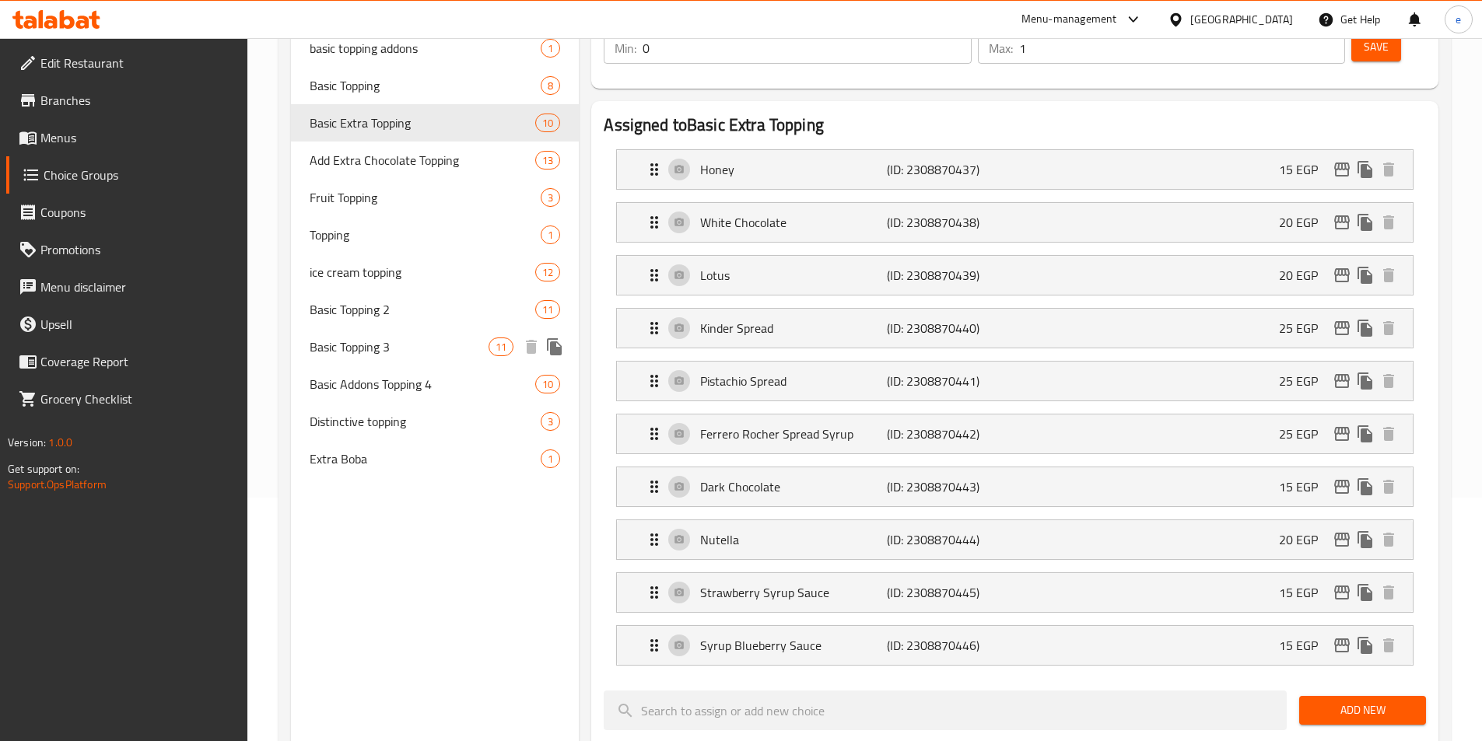
scroll to position [16, 0]
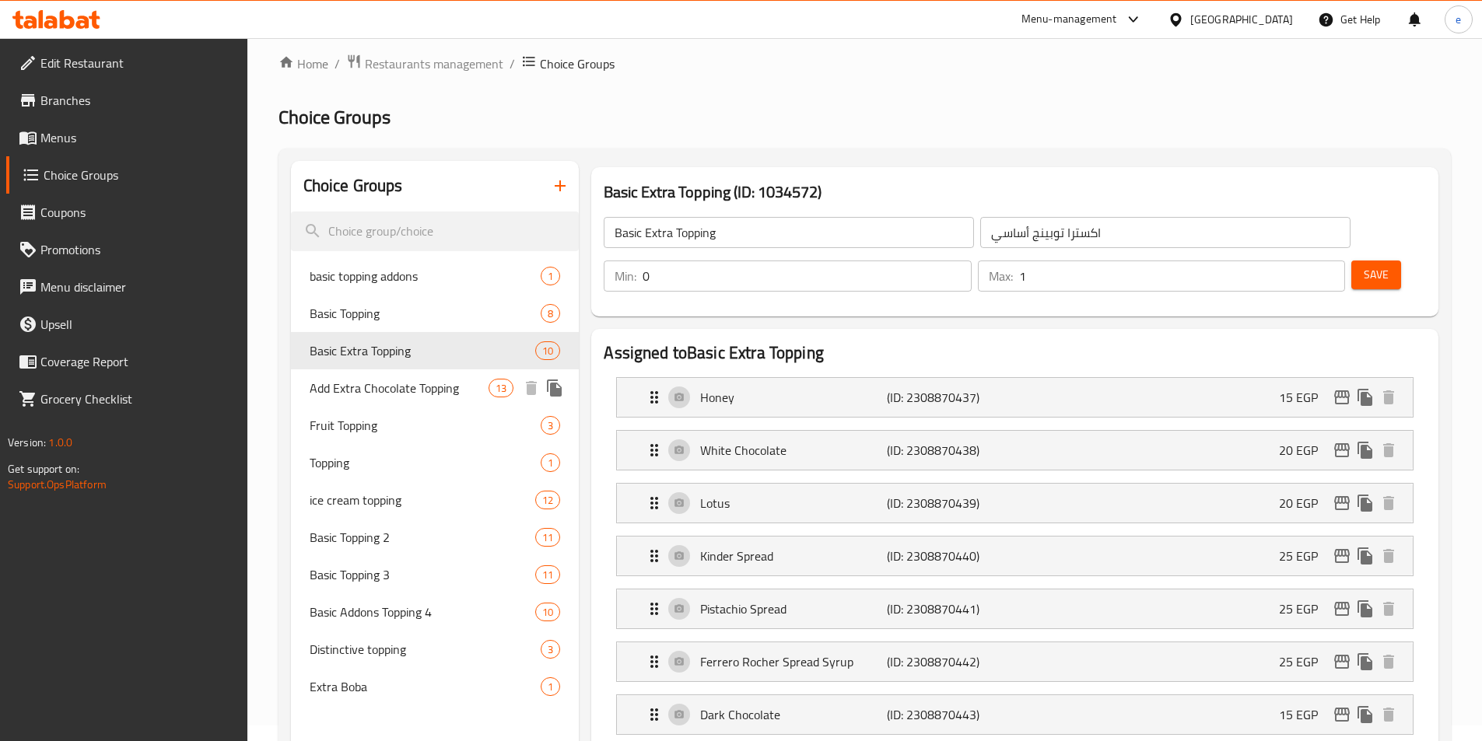
click at [389, 386] on span "Add Extra Chocolate Topping" at bounding box center [400, 388] width 180 height 19
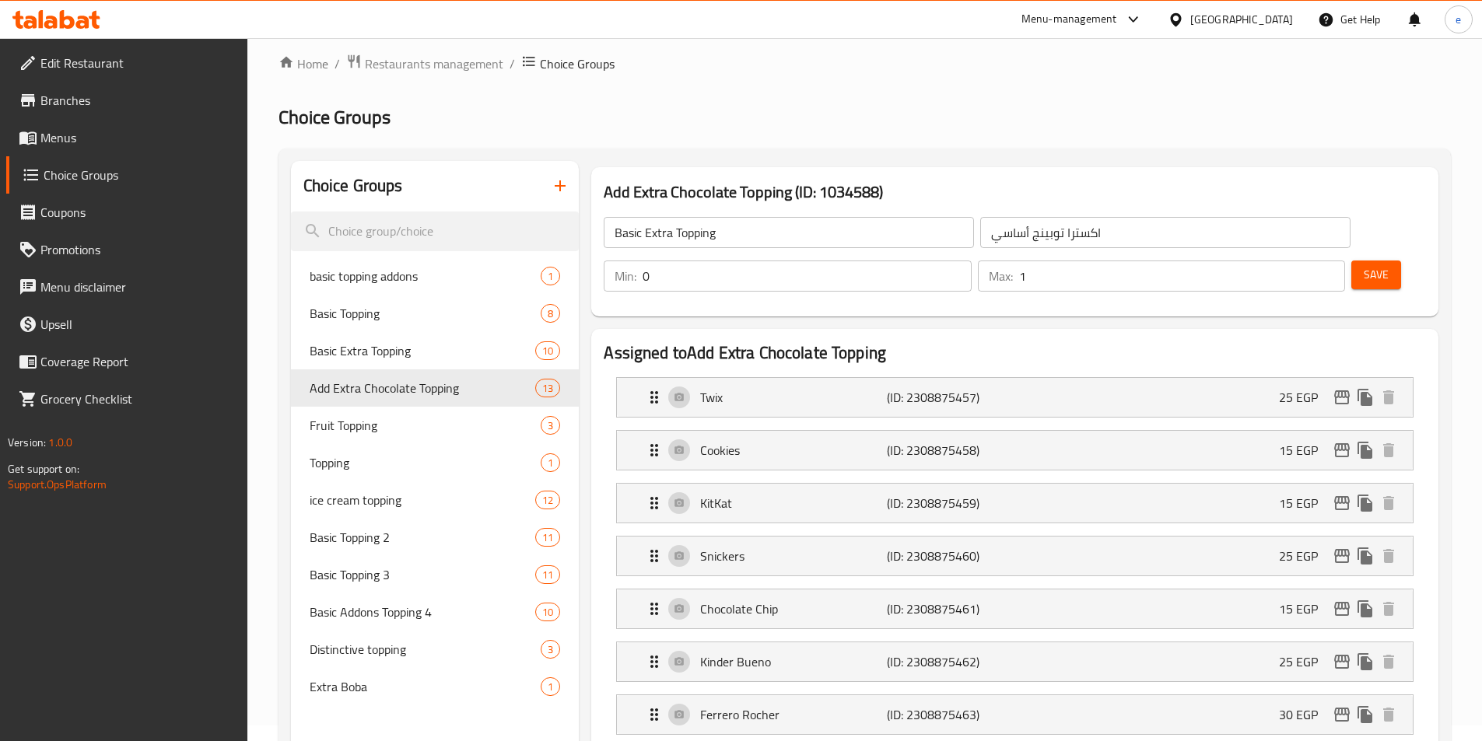
type input "Add Extra Chocolate Topping"
type input "أضافة إكسترا تشوكلات توبينج"
type input "13"
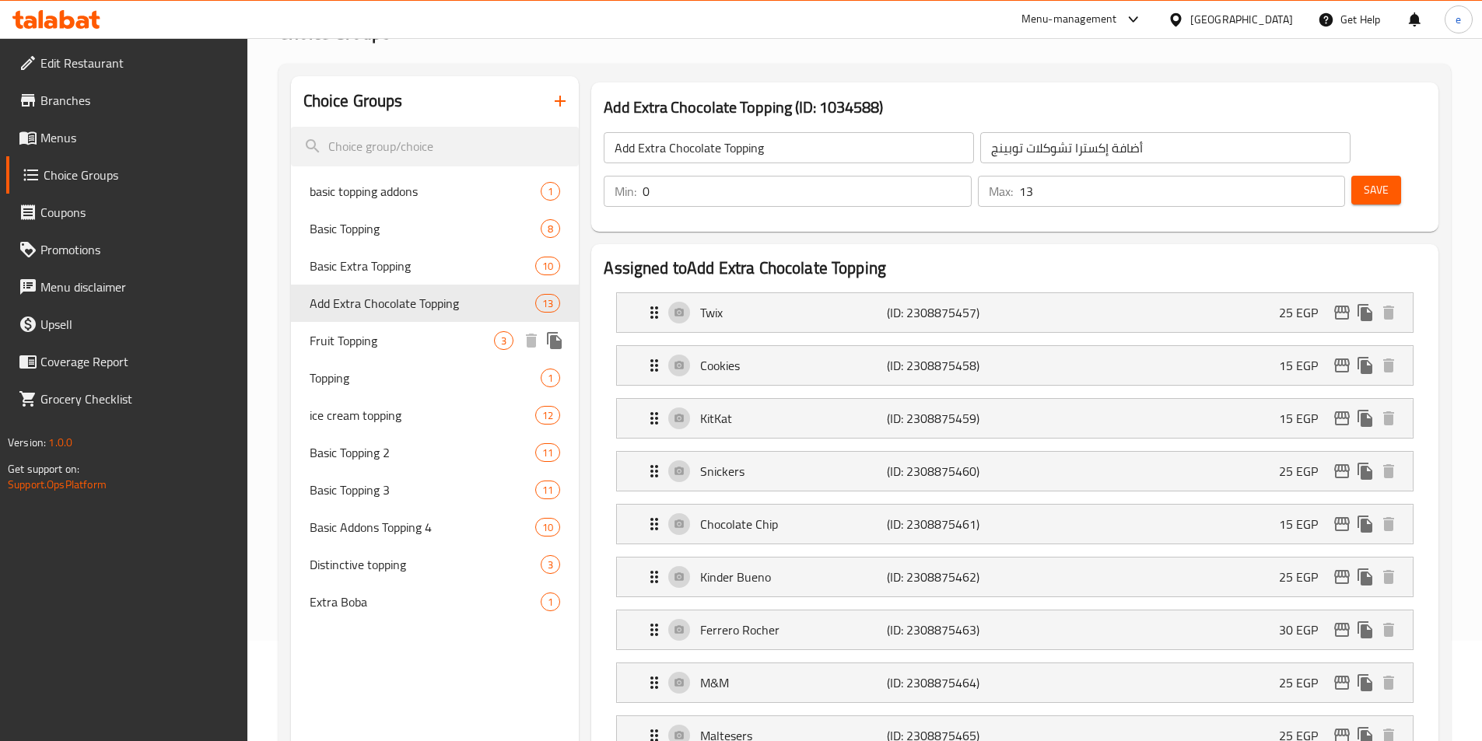
scroll to position [96, 0]
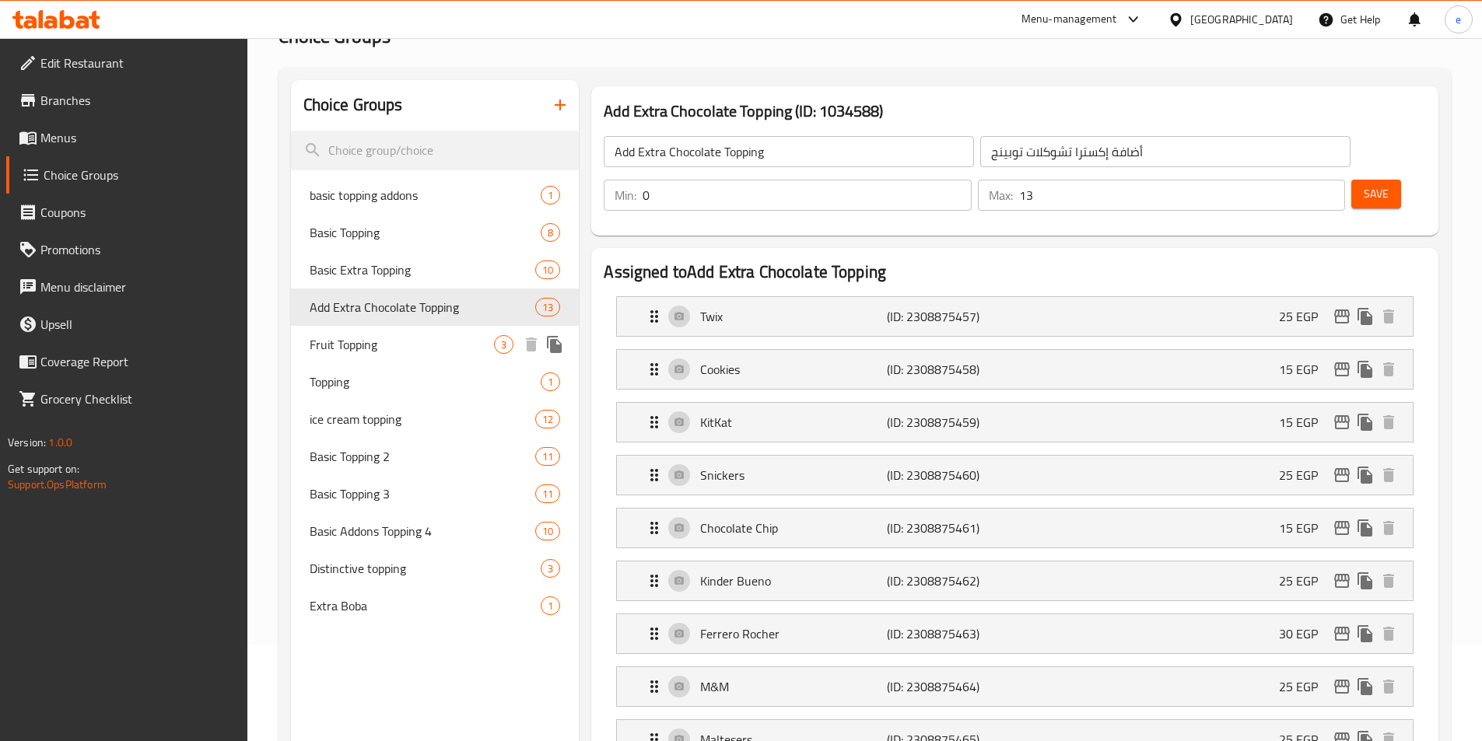
click at [405, 341] on span "Fruit Topping" at bounding box center [402, 344] width 185 height 19
type input "Fruit Topping"
type input "أضاف فاكهه"
type input "3"
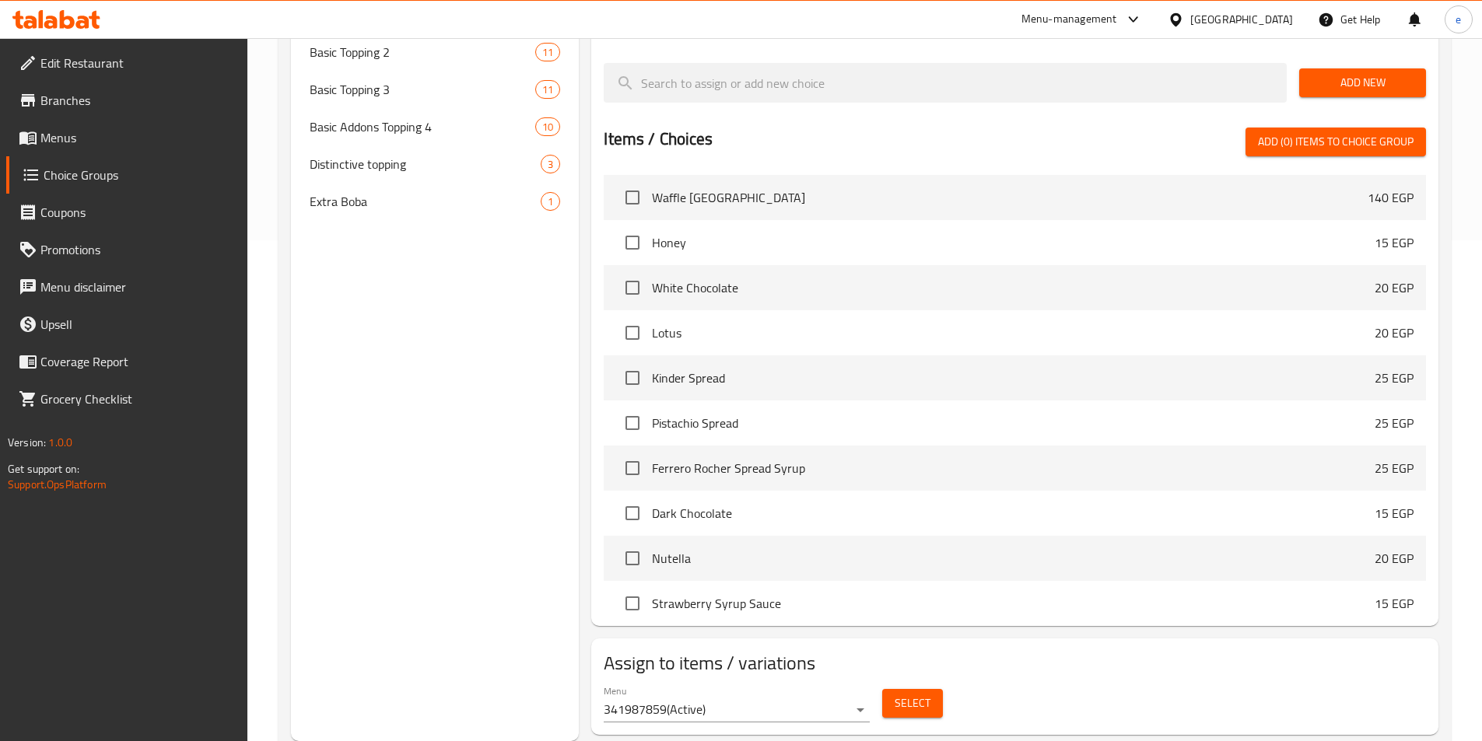
scroll to position [34, 0]
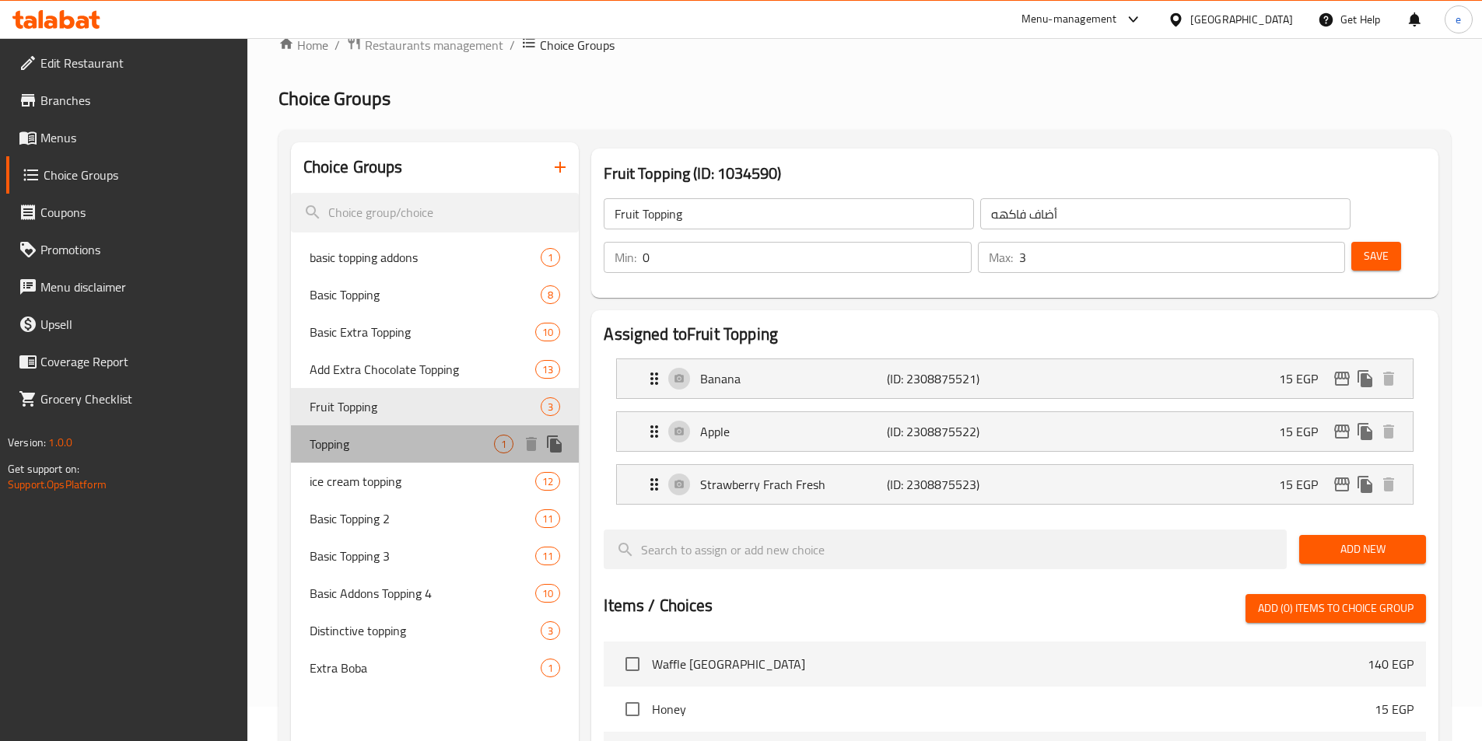
click at [378, 443] on span "Topping" at bounding box center [402, 444] width 185 height 19
type input "Topping"
type input "توبينج"
type input "1"
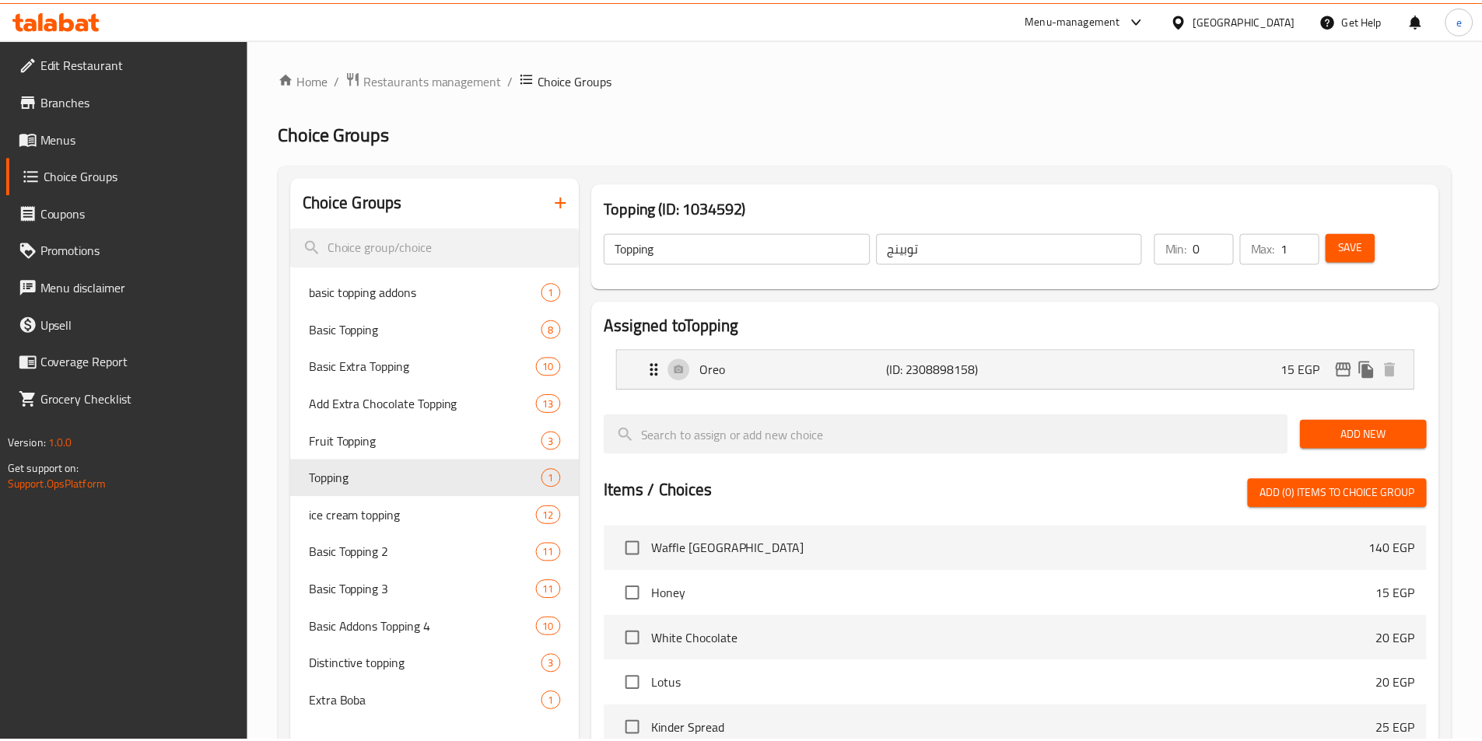
scroll to position [395, 0]
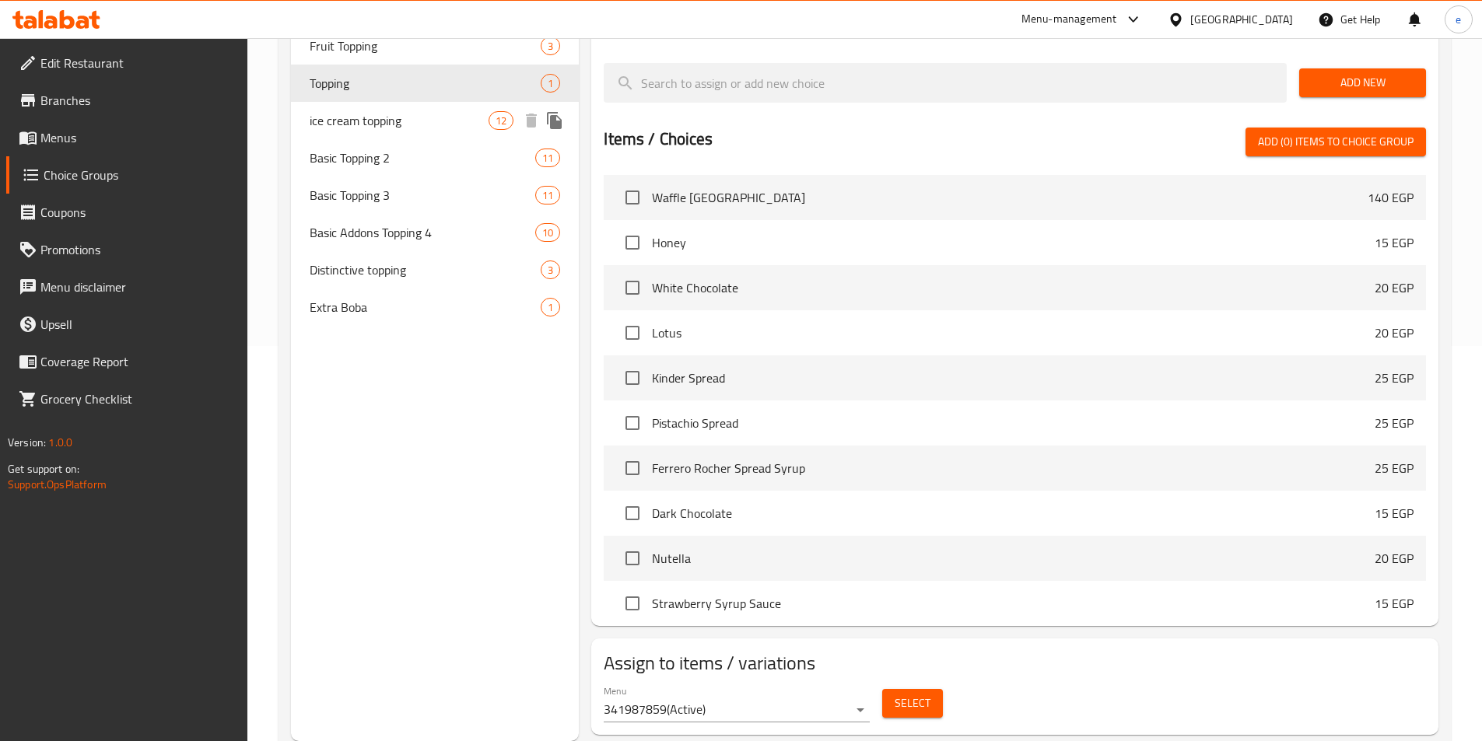
drag, startPoint x: 453, startPoint y: 133, endPoint x: 518, endPoint y: 406, distance: 280.8
click at [453, 133] on div "ice cream topping 12" at bounding box center [435, 120] width 289 height 37
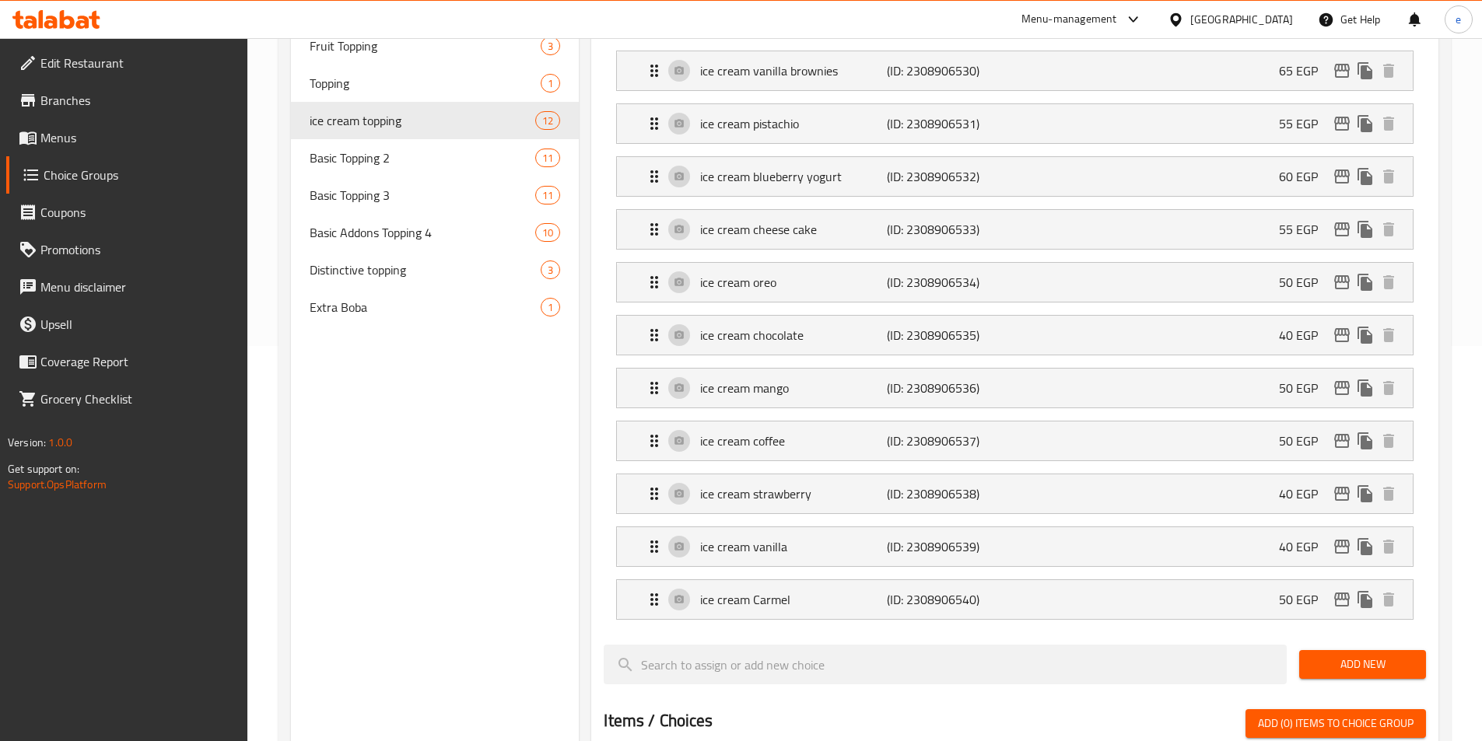
type input "ice cream topping"
type input "أضاف [PERSON_NAME]"
type input "10"
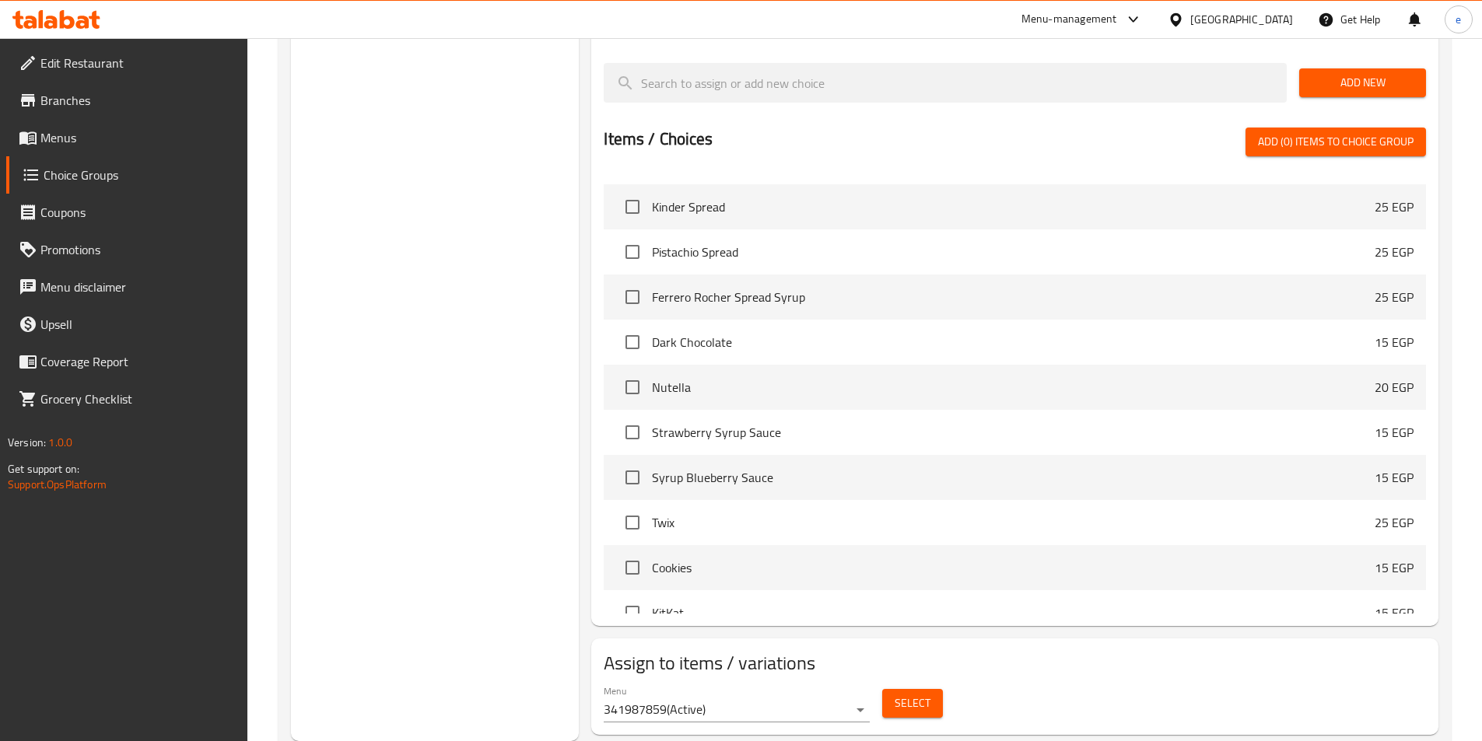
scroll to position [467, 0]
